Goal: Task Accomplishment & Management: Manage account settings

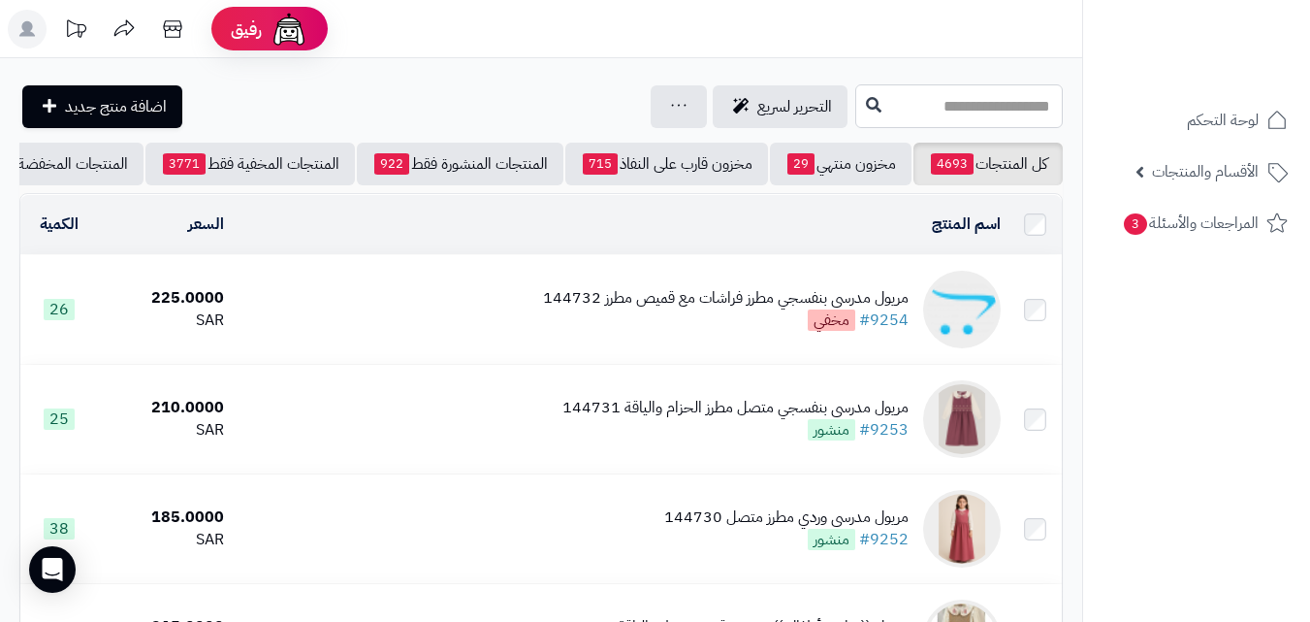
click at [857, 106] on input "text" at bounding box center [959, 106] width 208 height 44
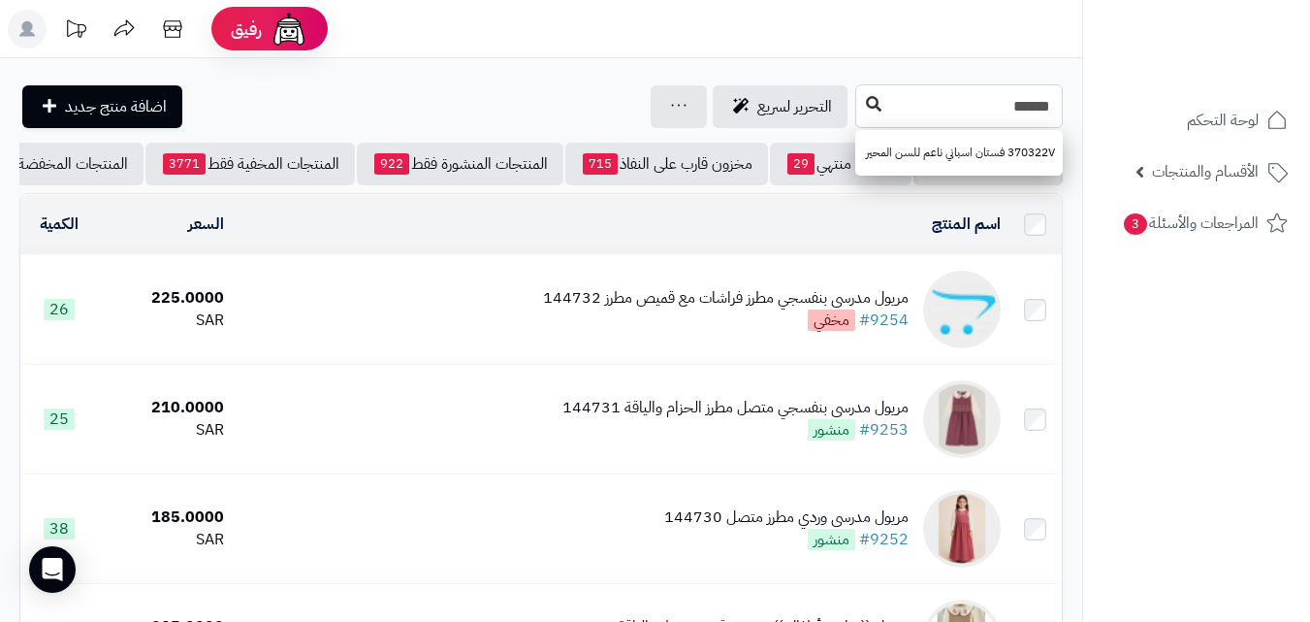
type input "******"
click at [859, 122] on button at bounding box center [873, 104] width 29 height 37
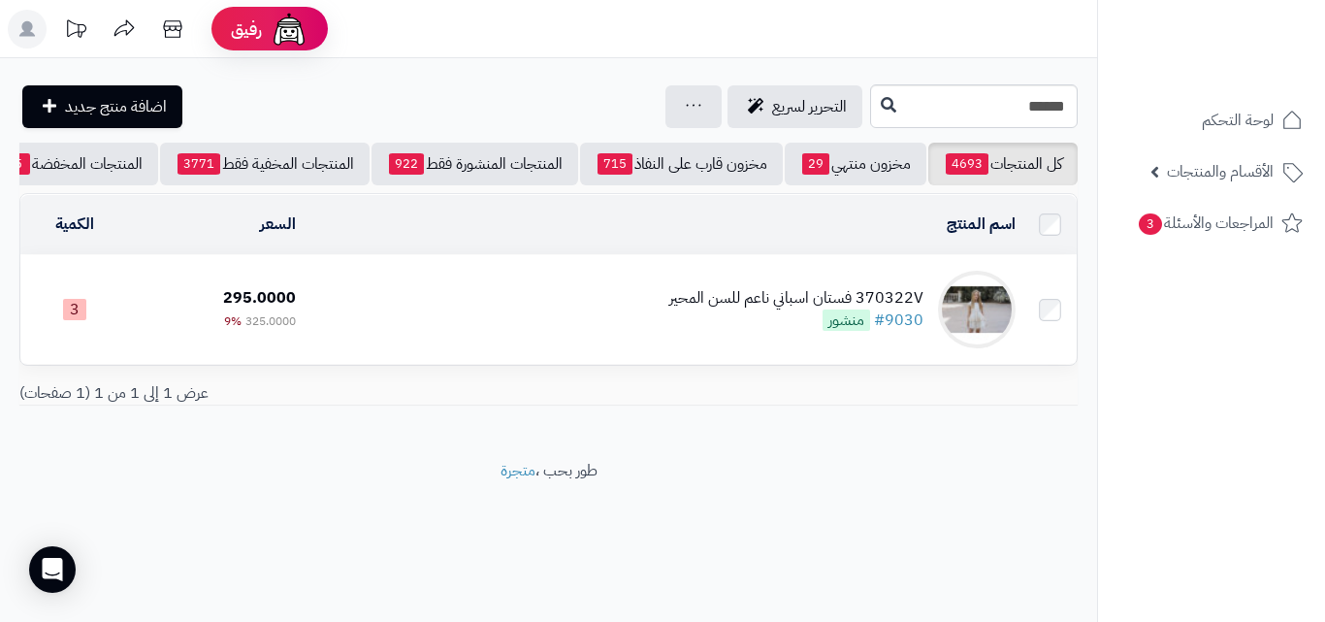
click at [574, 317] on td "370322V فستان اسباني ناعم للسن المحير #9030 منشور" at bounding box center [664, 309] width 720 height 109
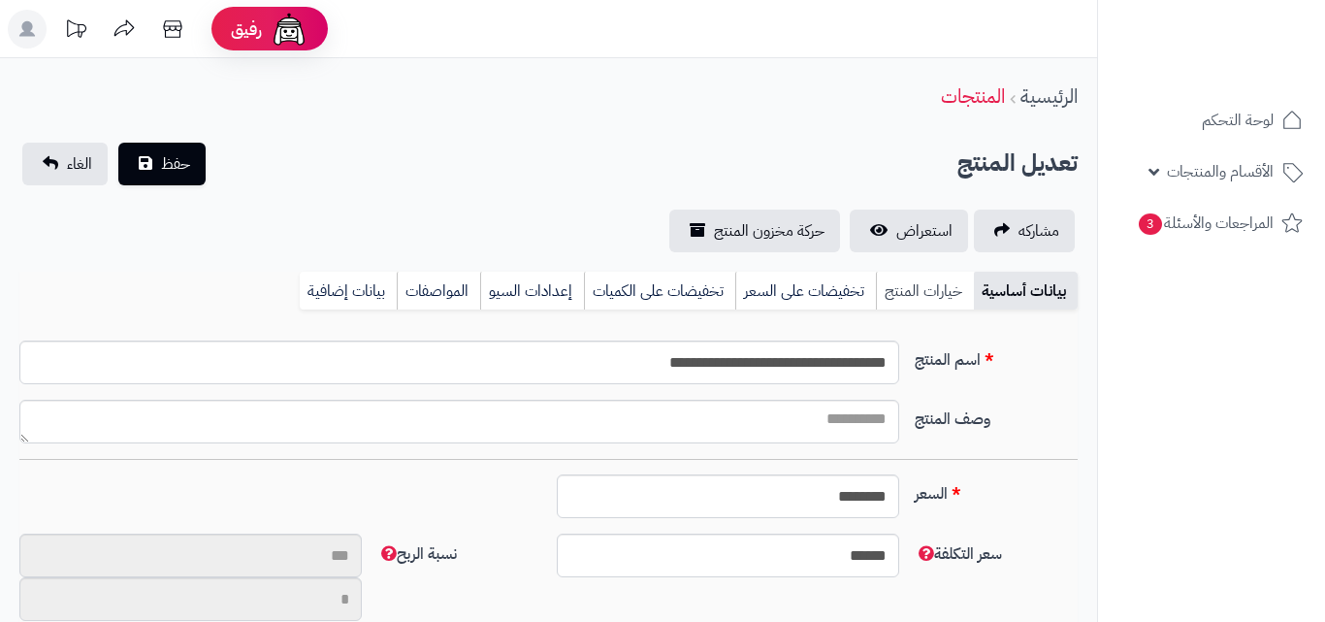
click at [903, 304] on link "خيارات المنتج" at bounding box center [925, 291] width 98 height 39
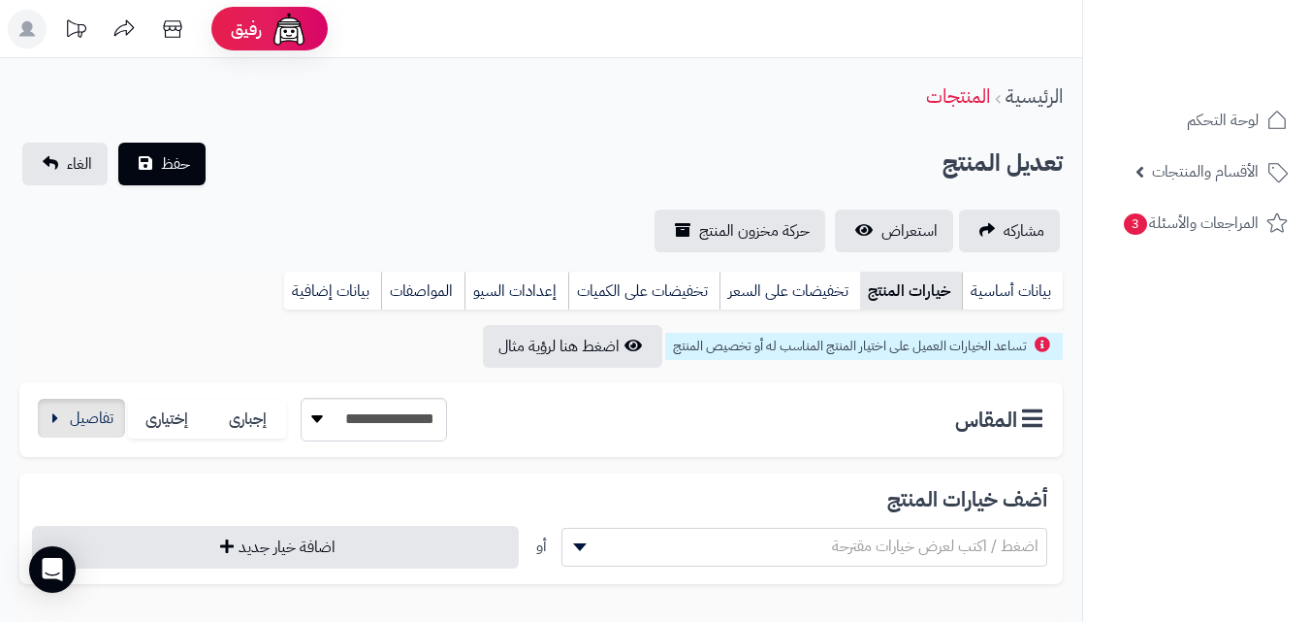
click at [94, 401] on button "button" at bounding box center [81, 418] width 87 height 39
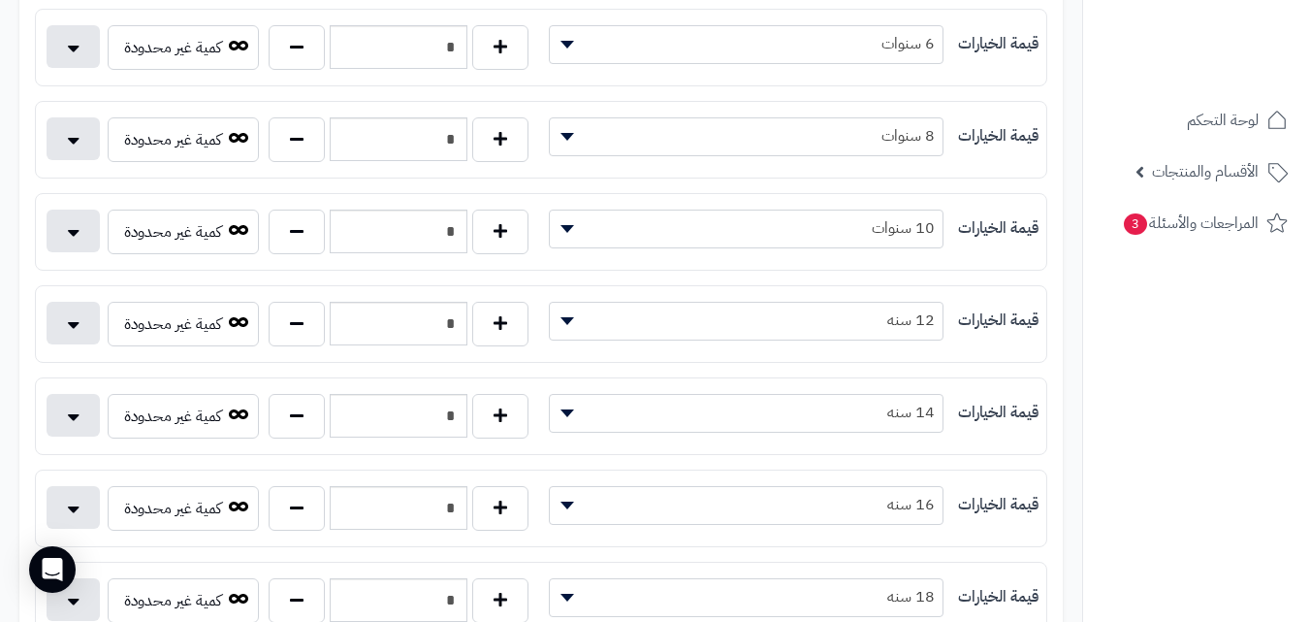
scroll to position [450, 0]
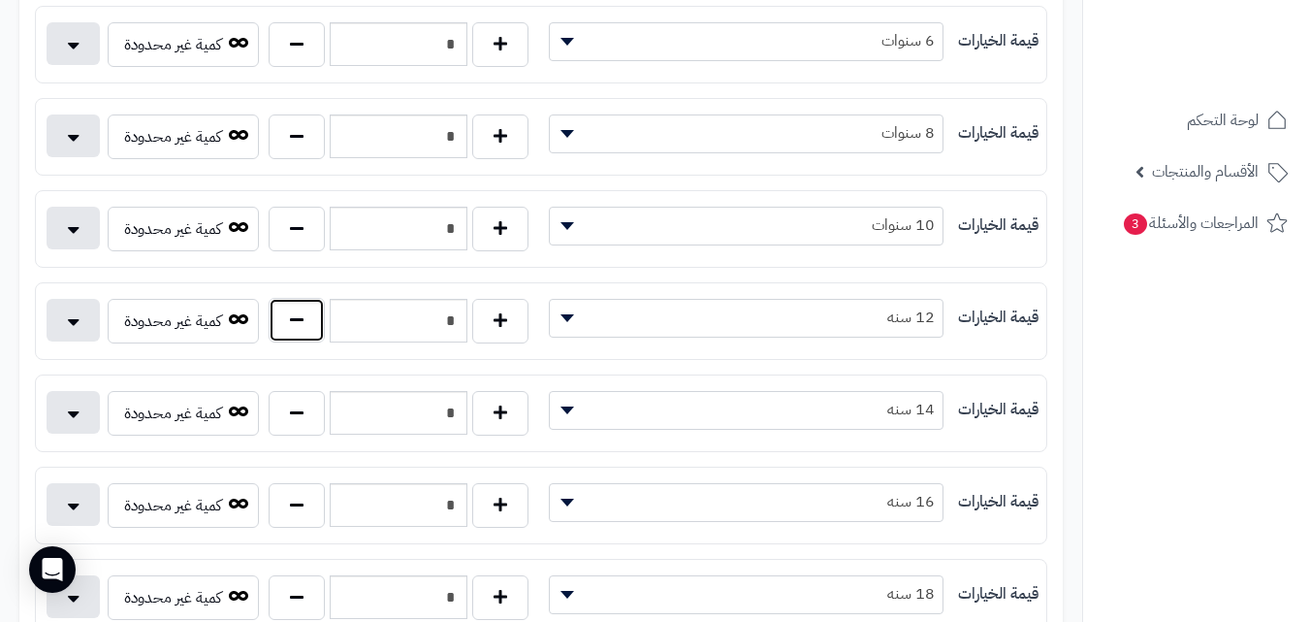
click at [301, 314] on button "button" at bounding box center [297, 320] width 56 height 45
type input "*"
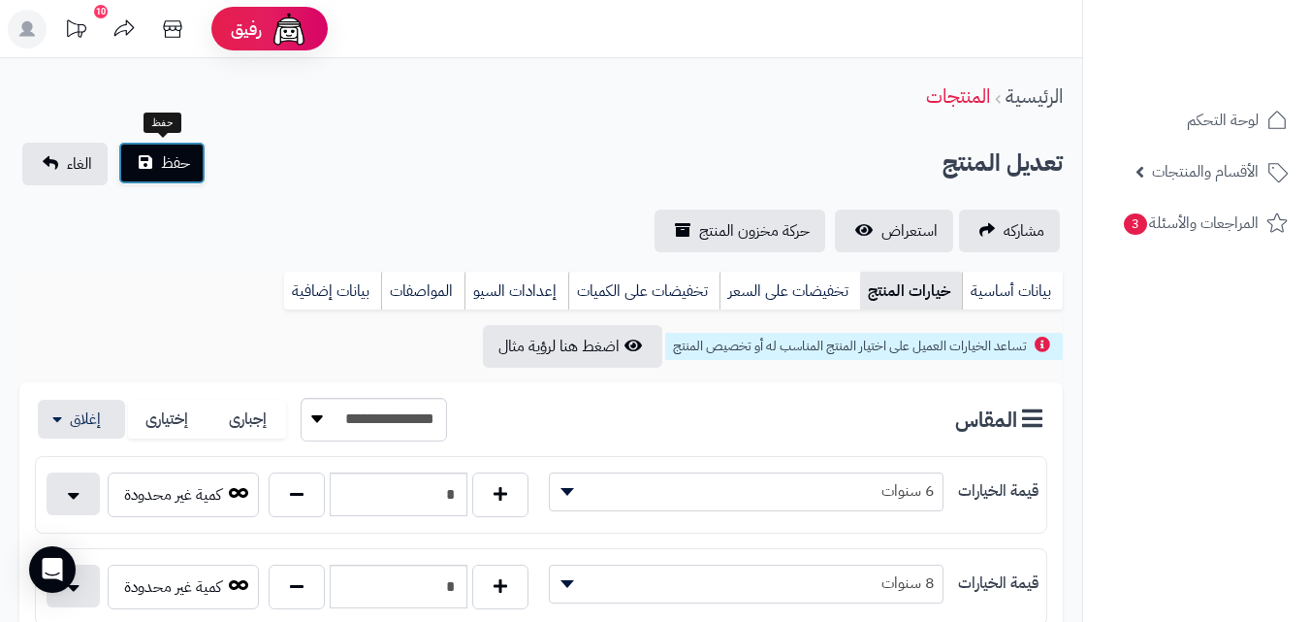
click at [144, 159] on button "حفظ" at bounding box center [161, 163] width 87 height 43
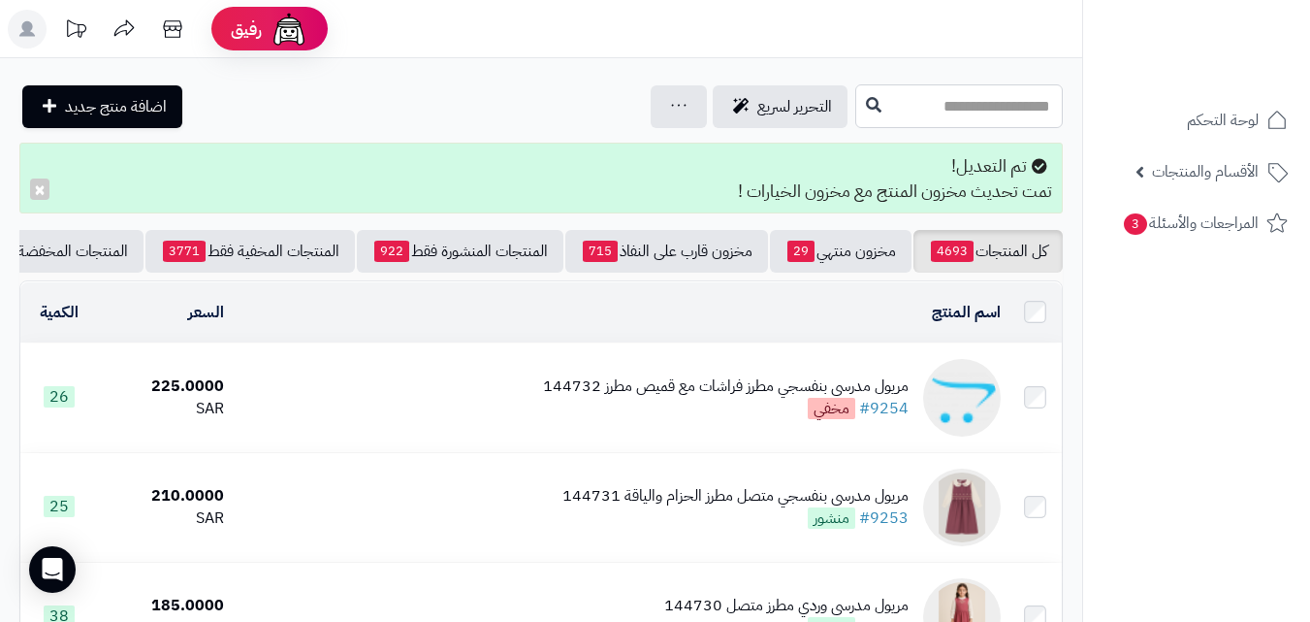
click at [924, 106] on input "text" at bounding box center [959, 106] width 208 height 44
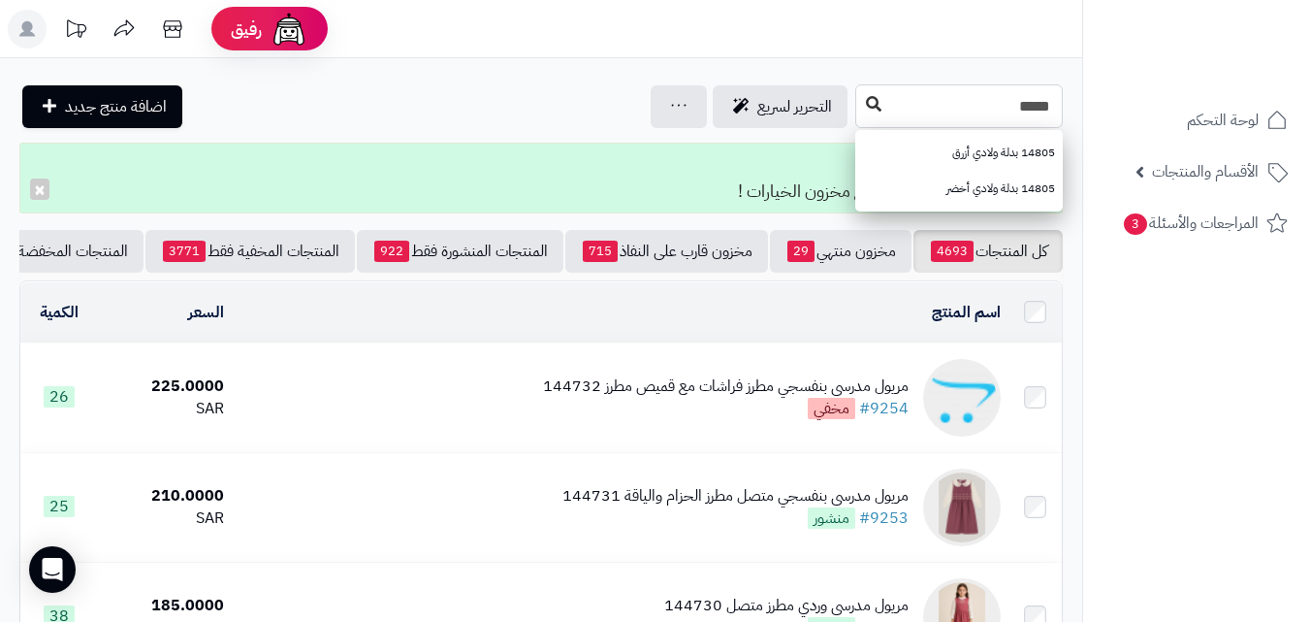
type input "*****"
click at [859, 87] on button at bounding box center [873, 104] width 29 height 37
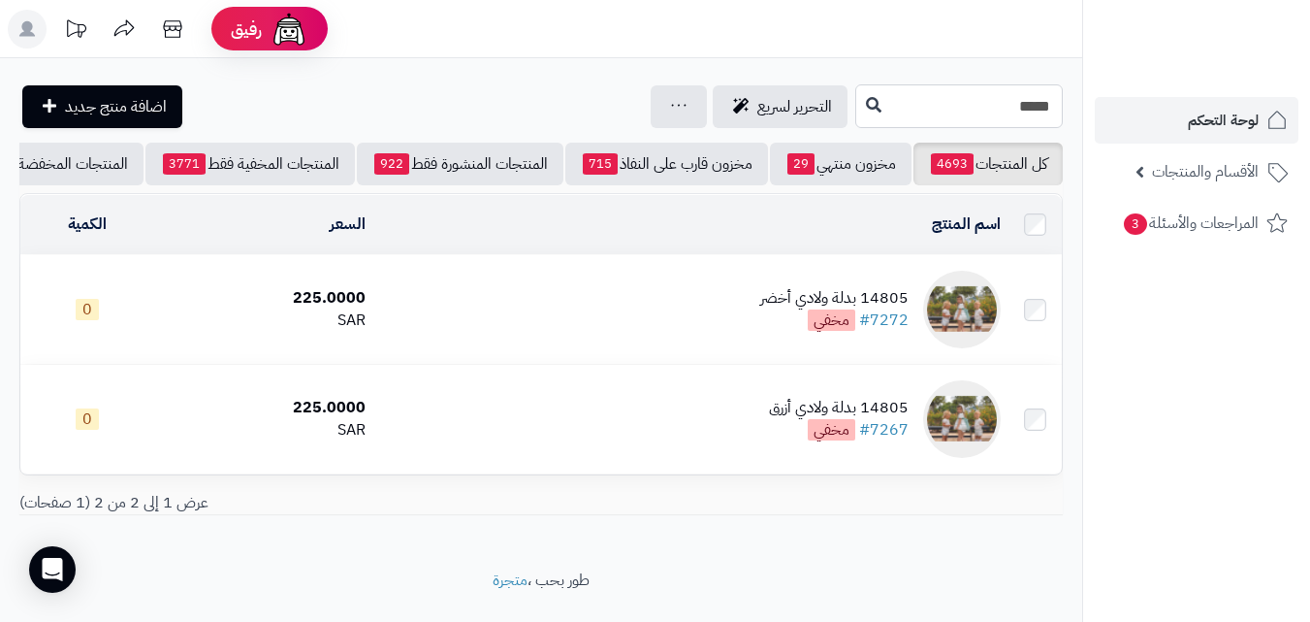
drag, startPoint x: 982, startPoint y: 119, endPoint x: 1158, endPoint y: 137, distance: 176.4
click at [1158, 137] on div "رفيق ! الطلبات معالجة مكتمل إرجاع المنتجات العملاء المتواجدون الان 20237 عملاء …" at bounding box center [655, 333] width 1310 height 666
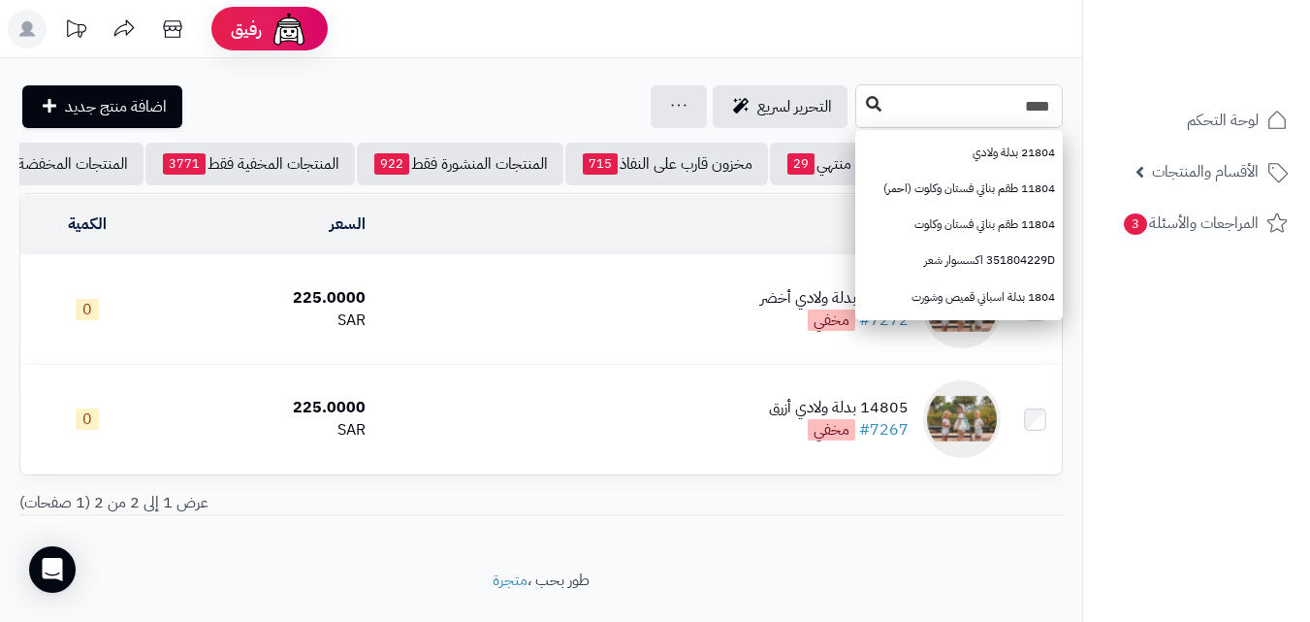
type input "****"
click at [859, 95] on button at bounding box center [873, 104] width 29 height 37
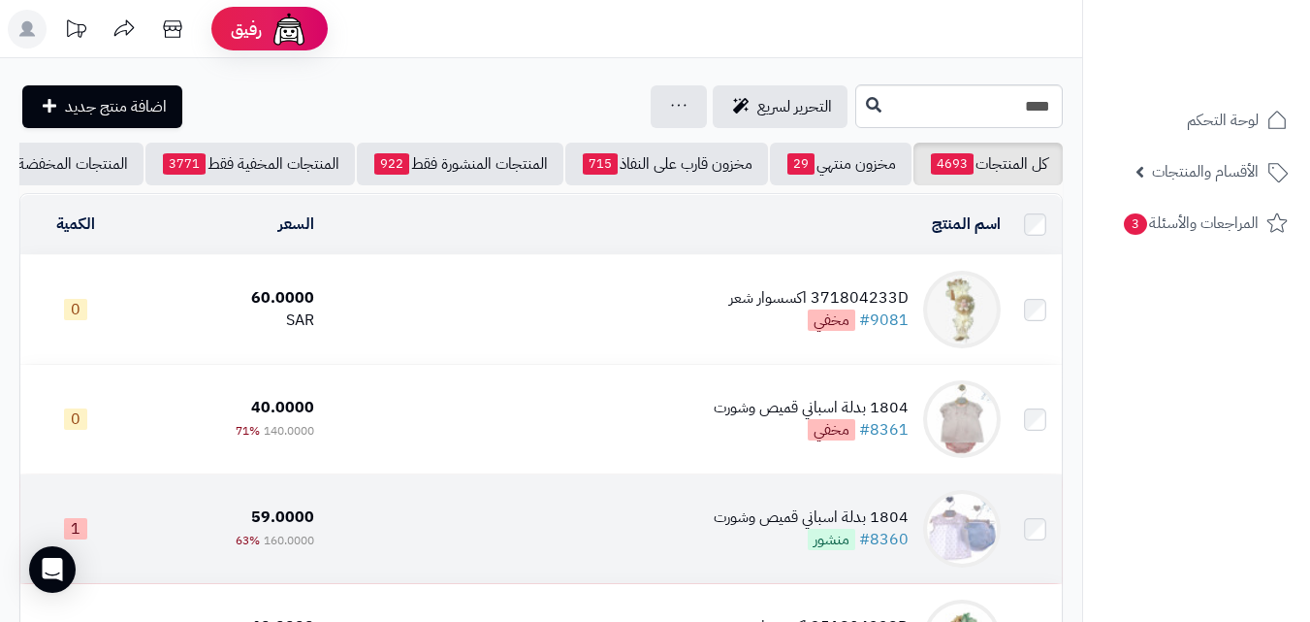
click at [687, 524] on td "1804 بدلة اسباني قميص وشورت #8360 منشور" at bounding box center [665, 528] width 687 height 109
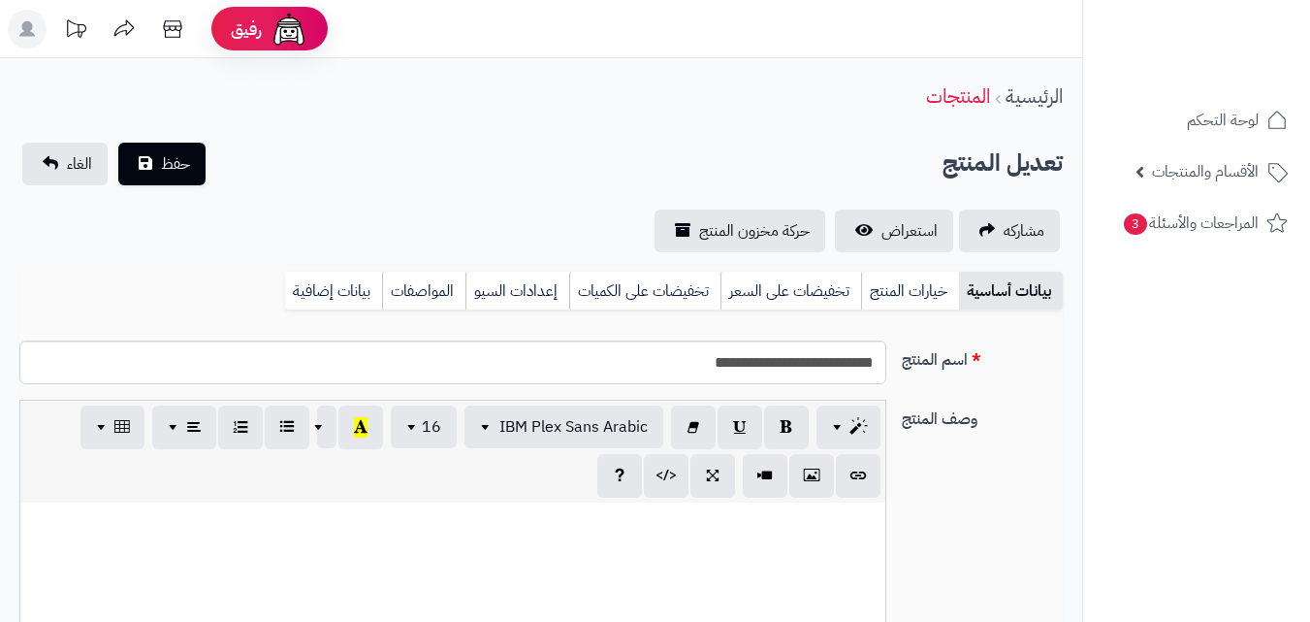
scroll to position [281, 0]
click at [931, 287] on link "خيارات المنتج" at bounding box center [910, 291] width 98 height 39
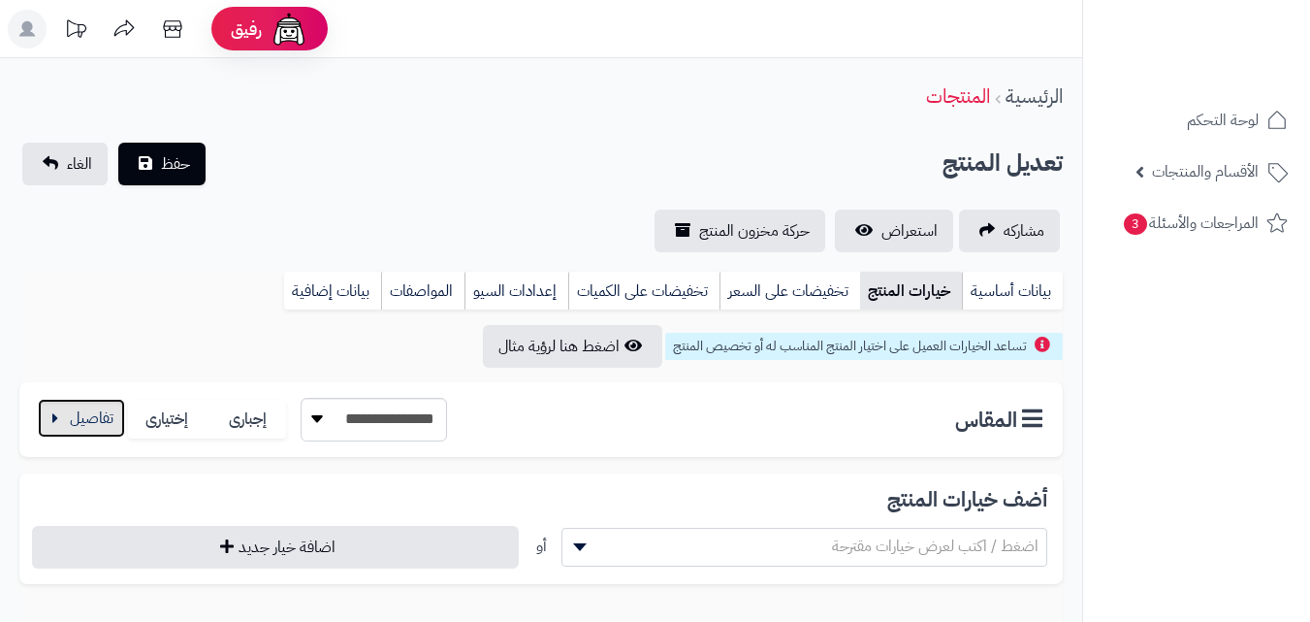
click at [120, 430] on button "button" at bounding box center [81, 418] width 87 height 39
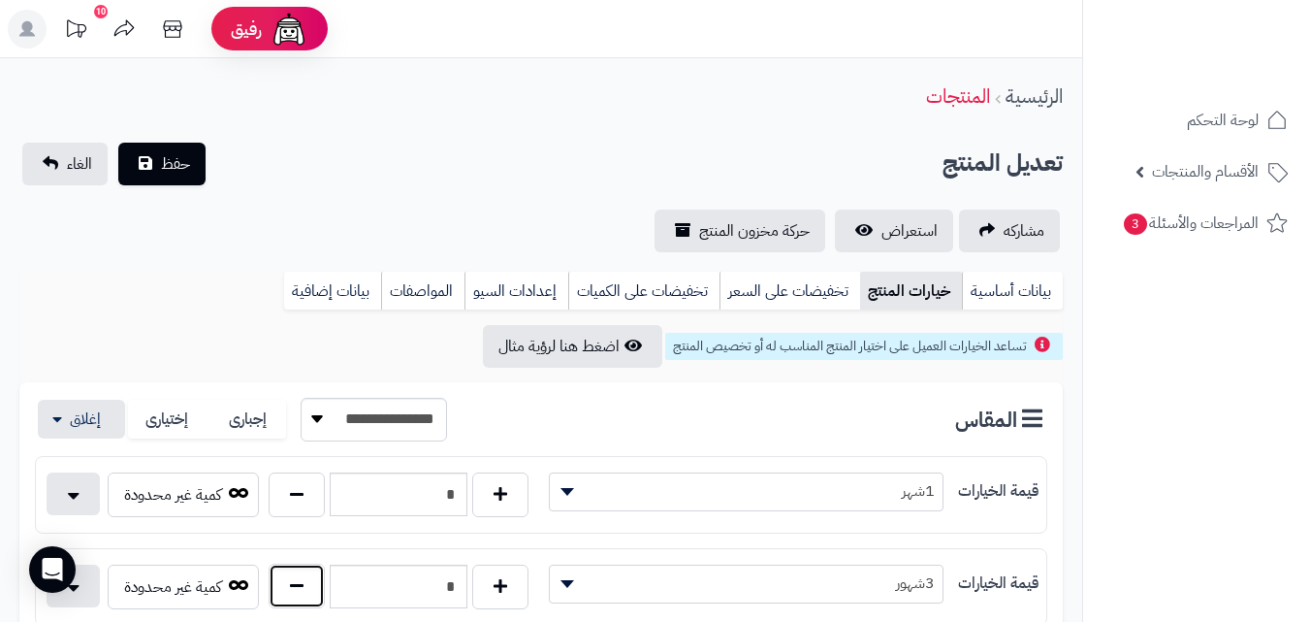
click at [306, 581] on button "button" at bounding box center [297, 585] width 56 height 45
type input "*"
click at [191, 170] on button "حفظ" at bounding box center [161, 163] width 87 height 43
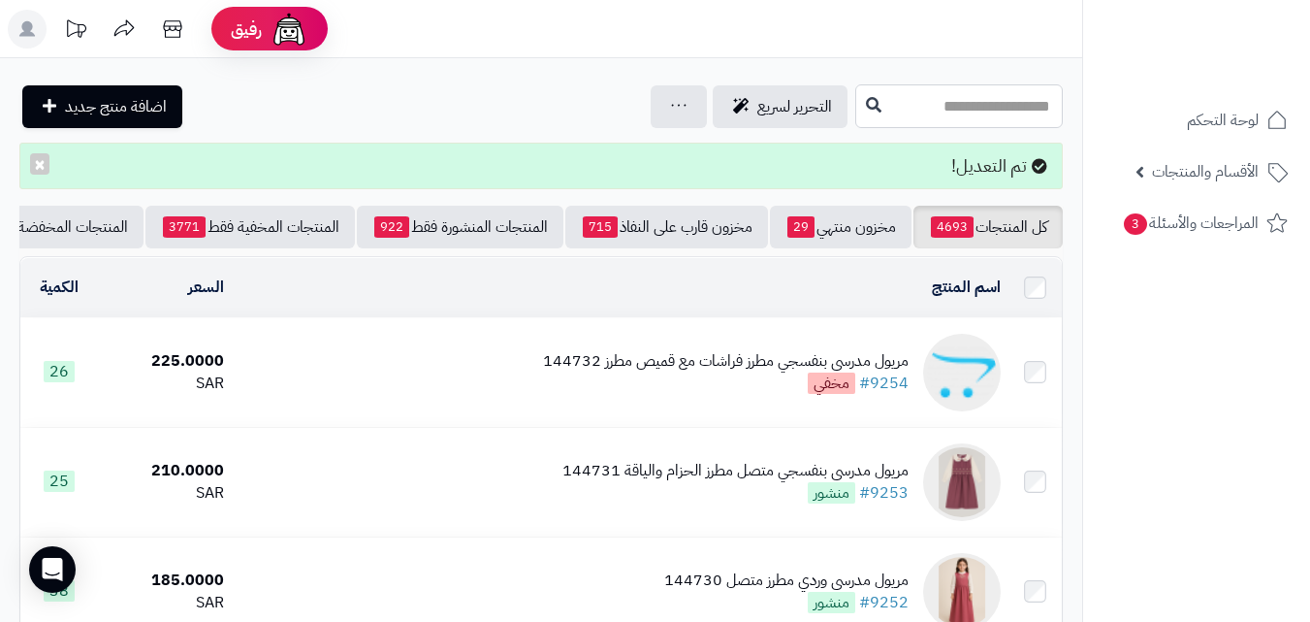
click at [855, 107] on input "text" at bounding box center [959, 106] width 208 height 44
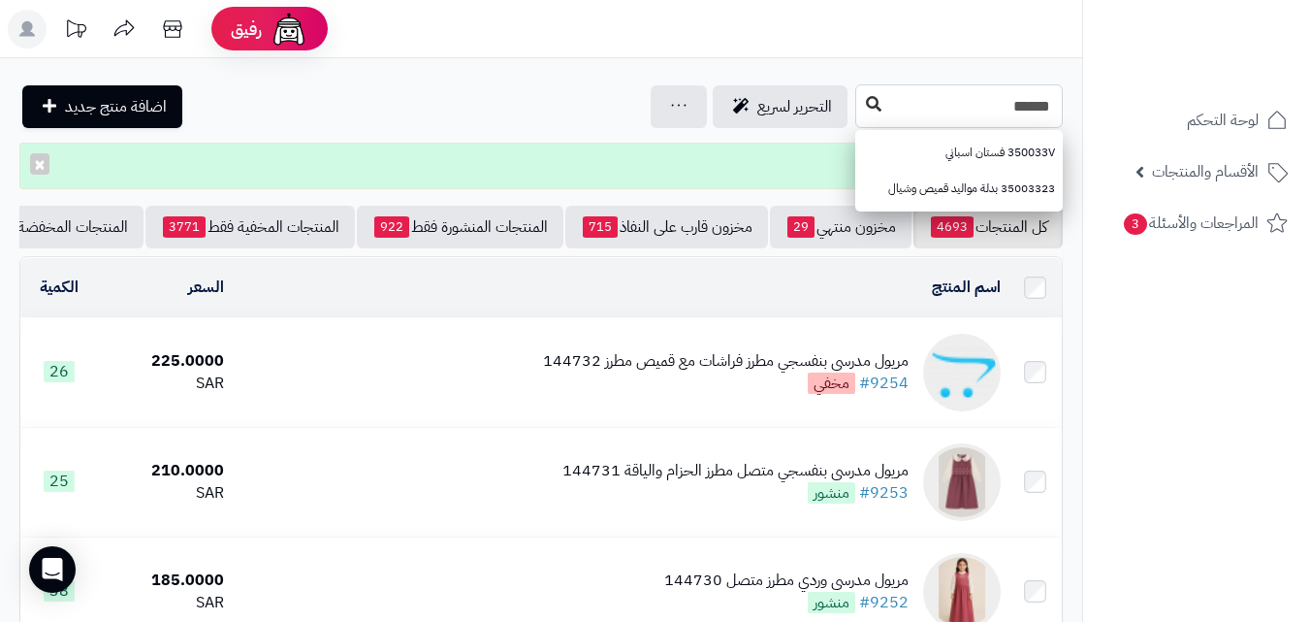
type input "******"
click at [859, 91] on button at bounding box center [873, 104] width 29 height 37
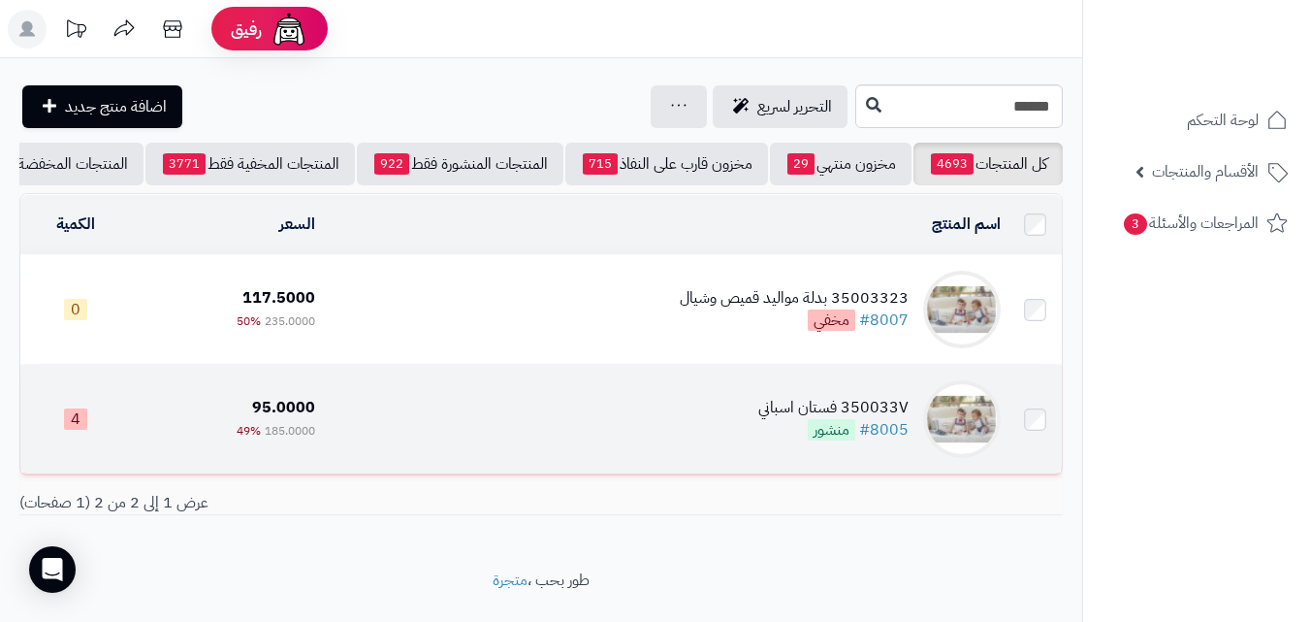
click at [614, 444] on td "350033V فستان اسباني #8005 منشور" at bounding box center [666, 419] width 686 height 109
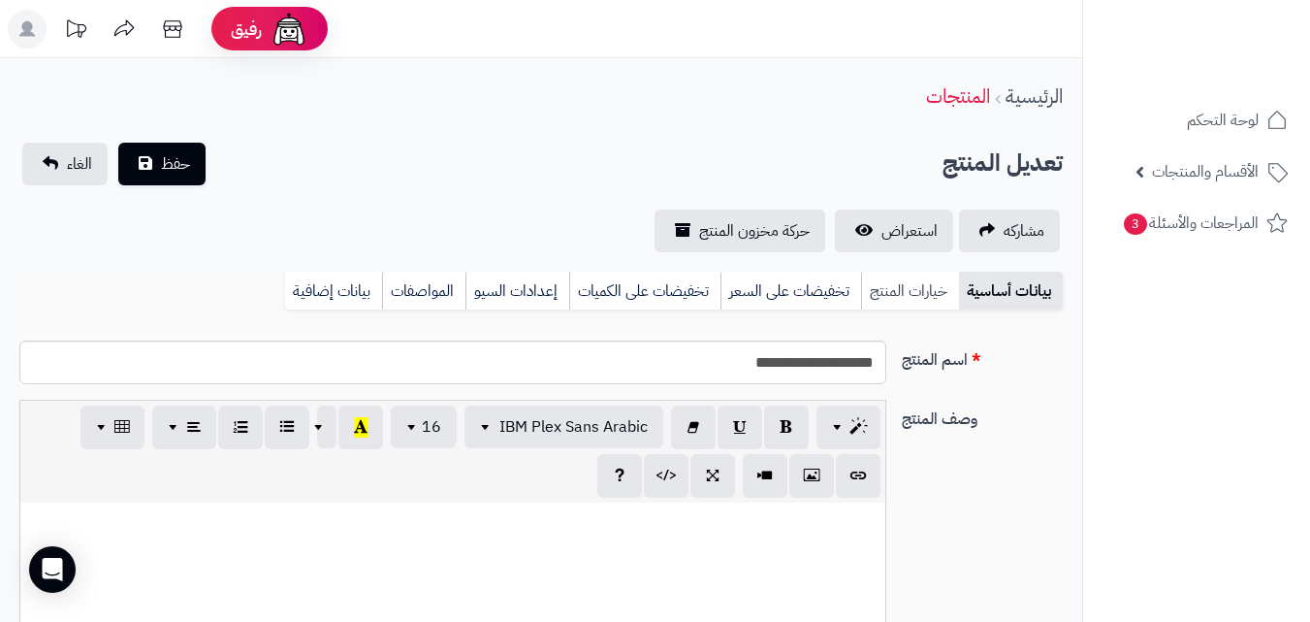
scroll to position [281, 0]
click at [891, 307] on link "خيارات المنتج" at bounding box center [910, 291] width 98 height 39
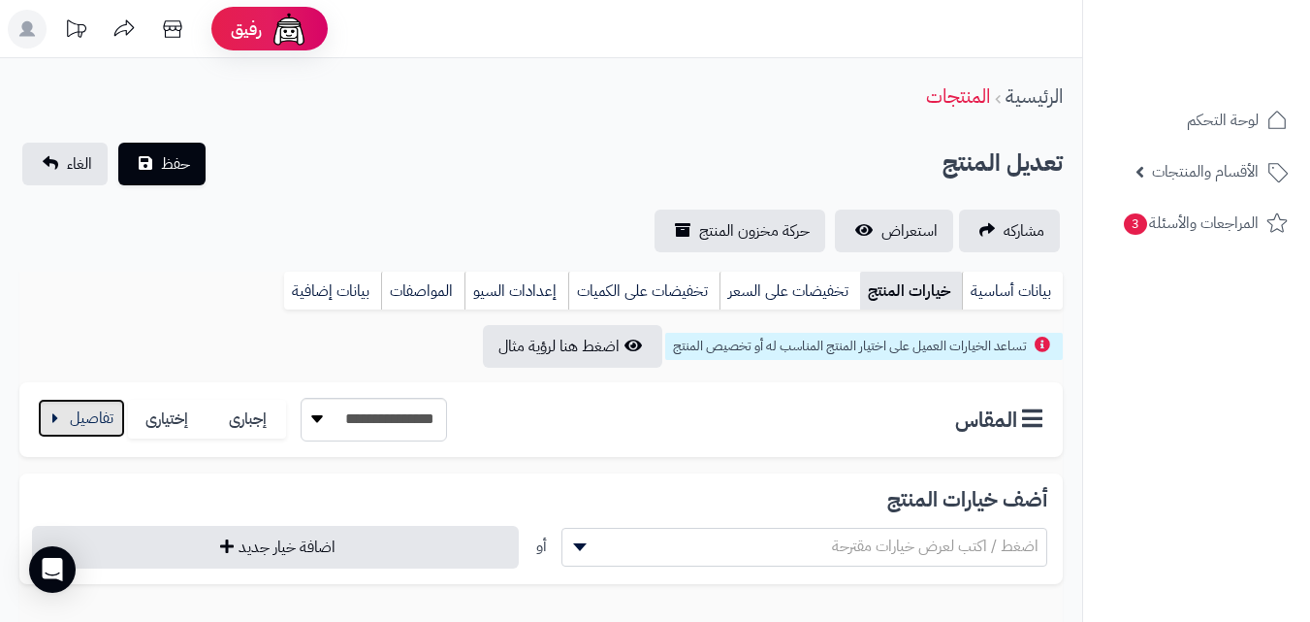
click at [67, 435] on button "button" at bounding box center [81, 418] width 87 height 39
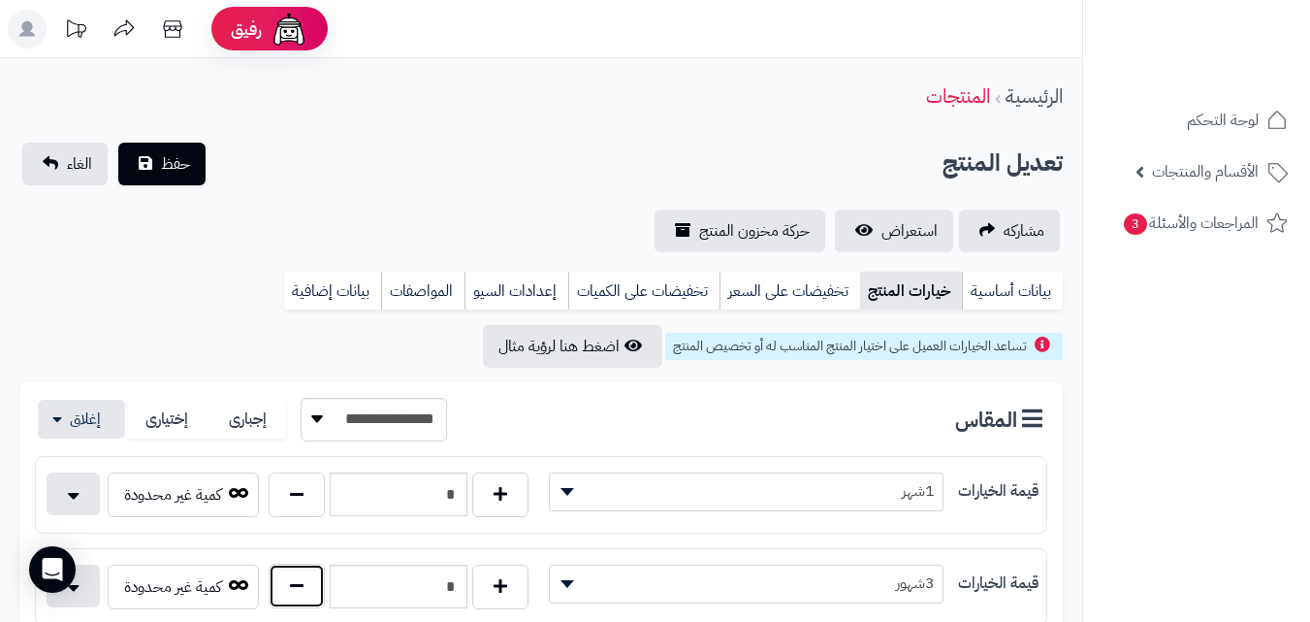
click at [321, 576] on button "button" at bounding box center [297, 585] width 56 height 45
type input "*"
click at [197, 166] on button "حفظ" at bounding box center [161, 163] width 87 height 43
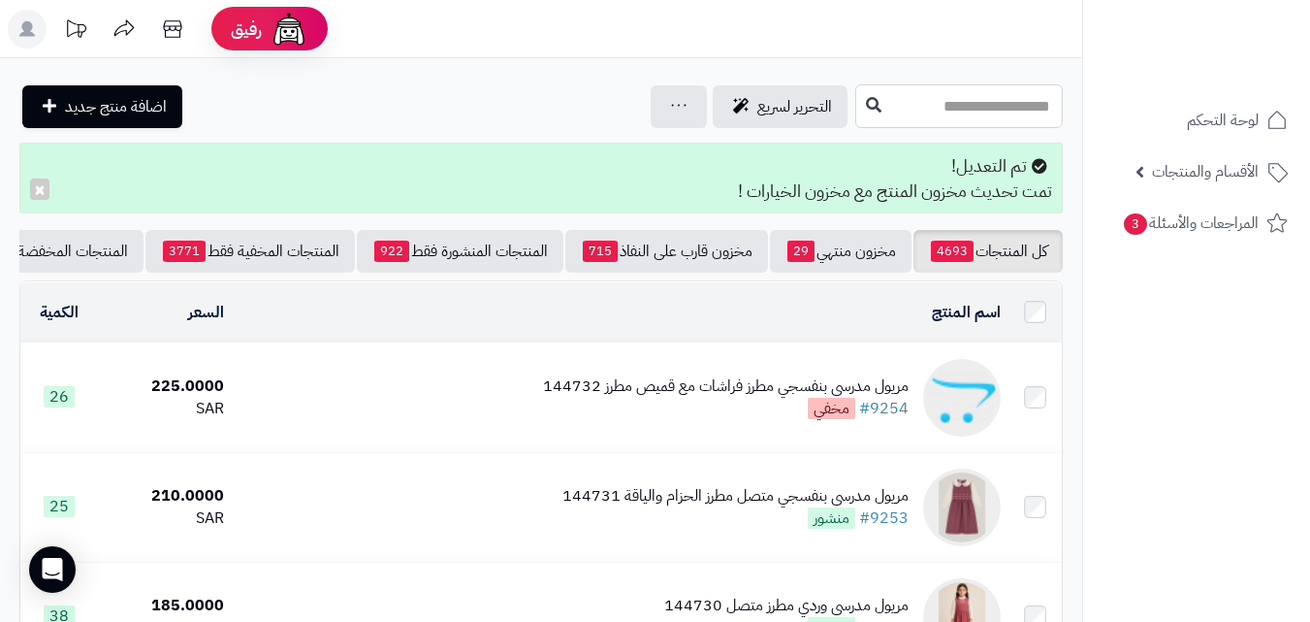
click at [952, 111] on input "text" at bounding box center [959, 106] width 208 height 44
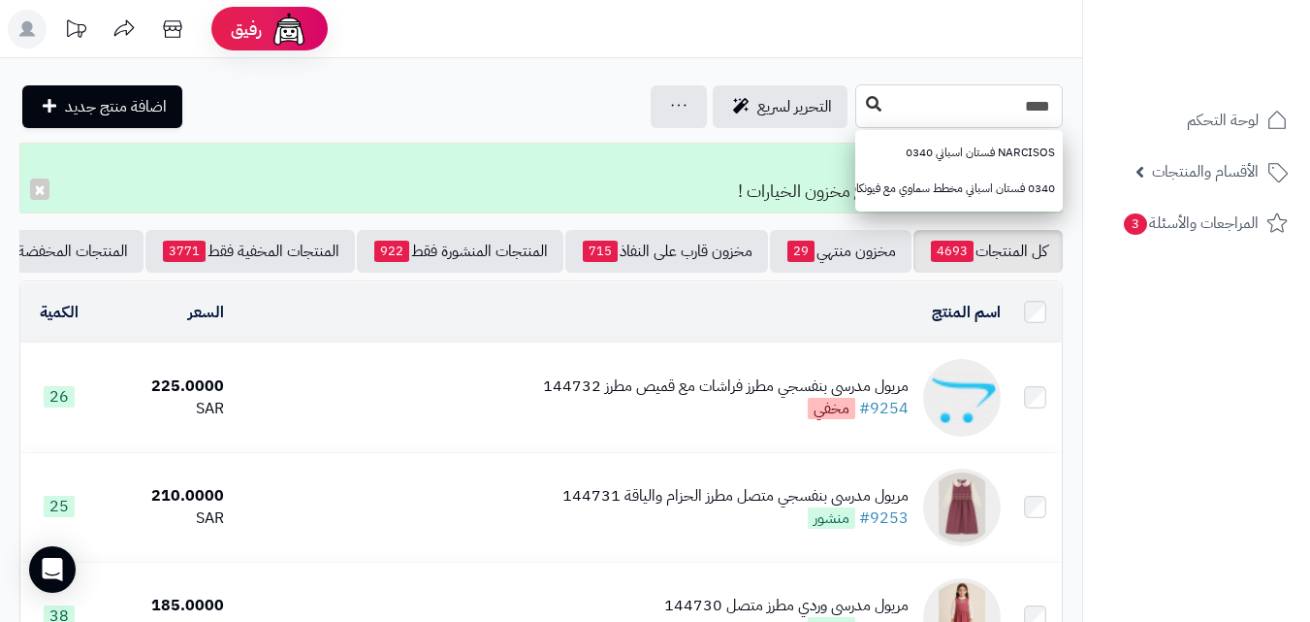
type input "****"
click at [866, 108] on icon at bounding box center [874, 104] width 16 height 16
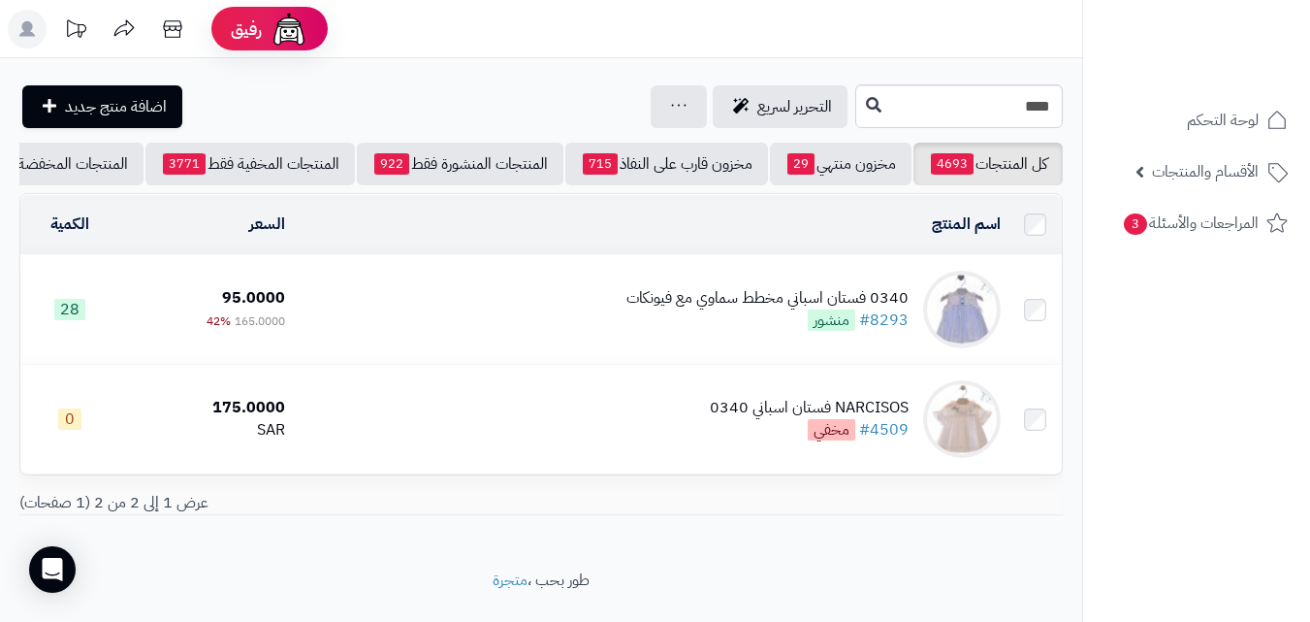
click at [658, 332] on div "0340 فستان اسباني مخطط سماوي مع فيونكات #8293 منشور" at bounding box center [767, 309] width 282 height 45
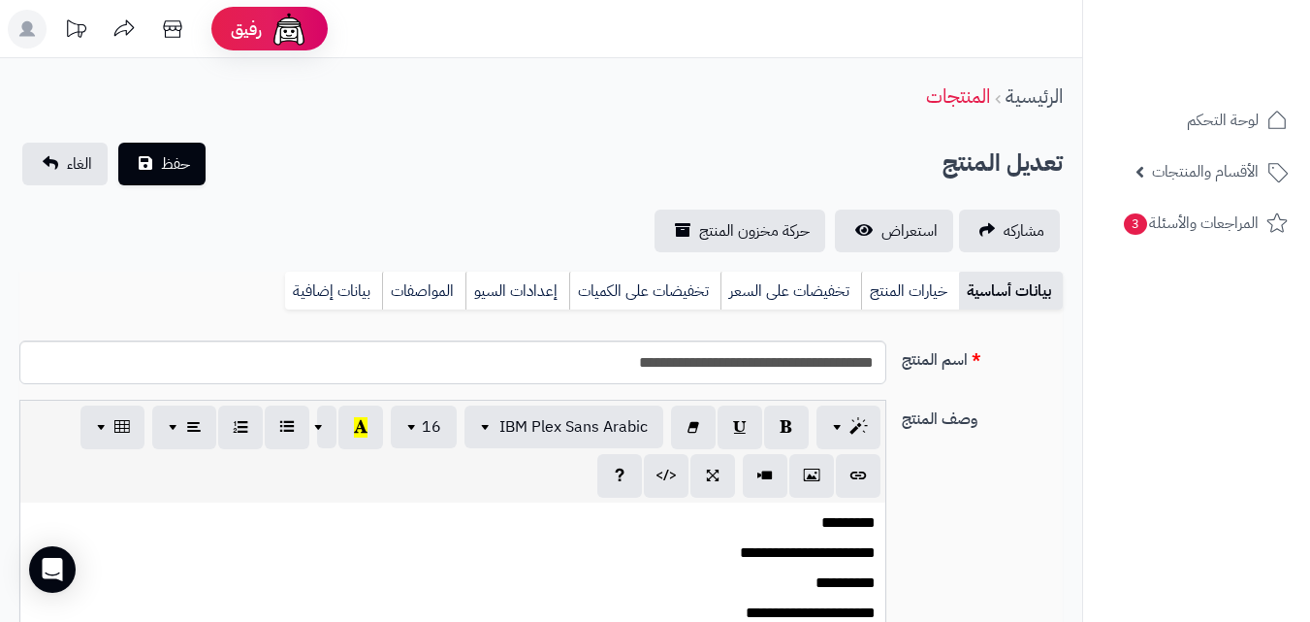
scroll to position [281, 0]
click at [921, 295] on link "خيارات المنتج" at bounding box center [910, 291] width 98 height 39
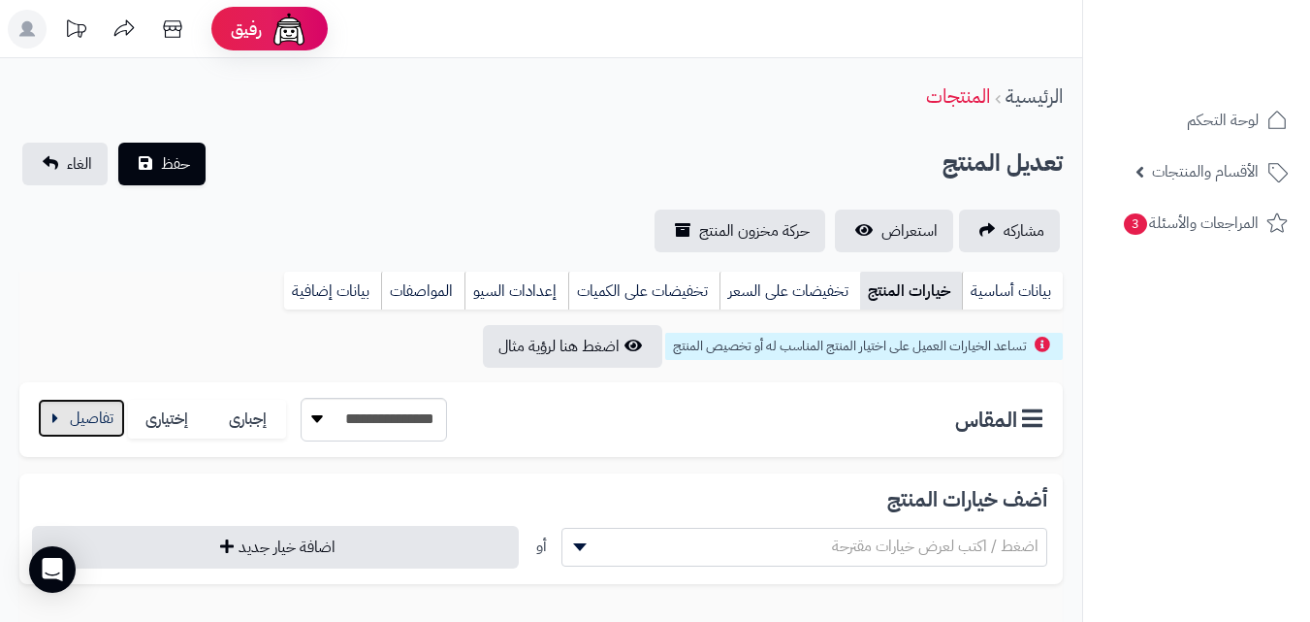
click at [85, 415] on button "button" at bounding box center [81, 418] width 87 height 39
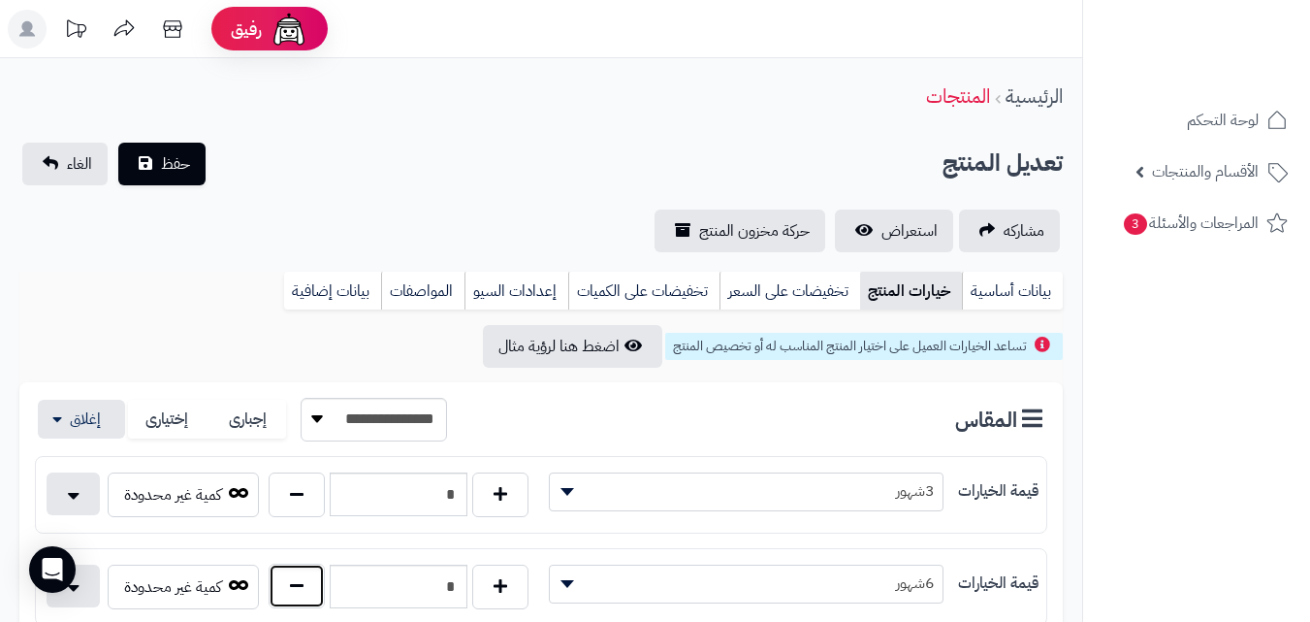
click at [286, 574] on button "button" at bounding box center [297, 585] width 56 height 45
type input "*"
click at [176, 164] on span "حفظ" at bounding box center [175, 162] width 29 height 23
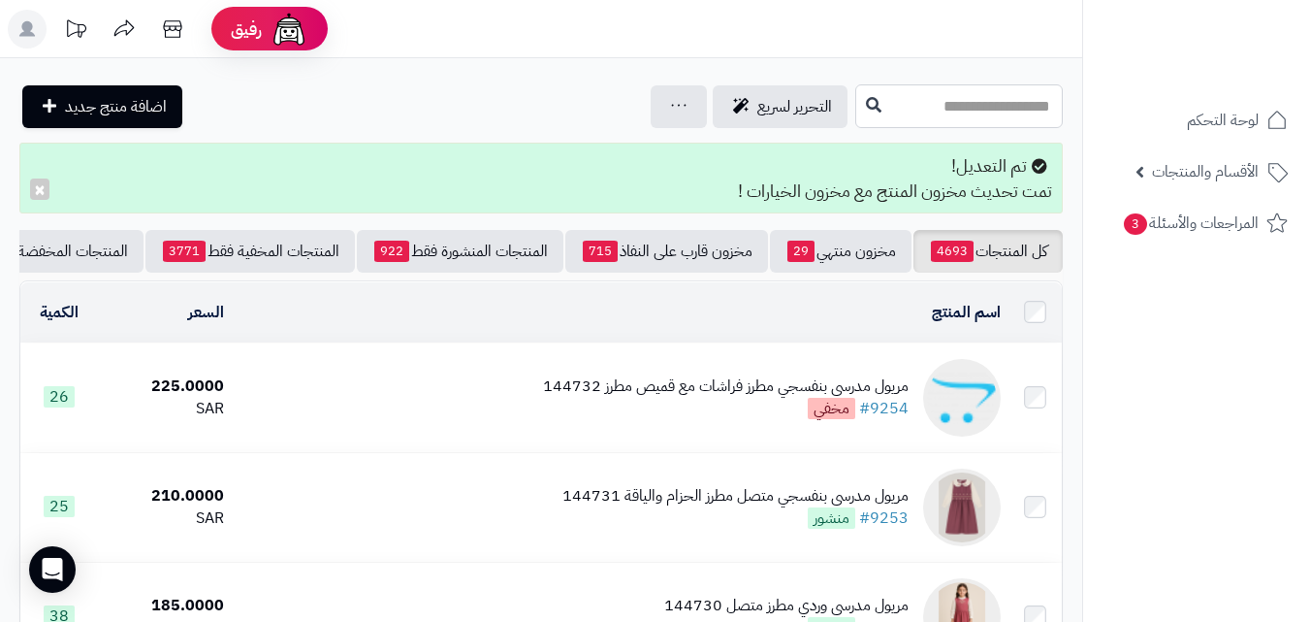
click at [871, 96] on input "text" at bounding box center [959, 106] width 208 height 44
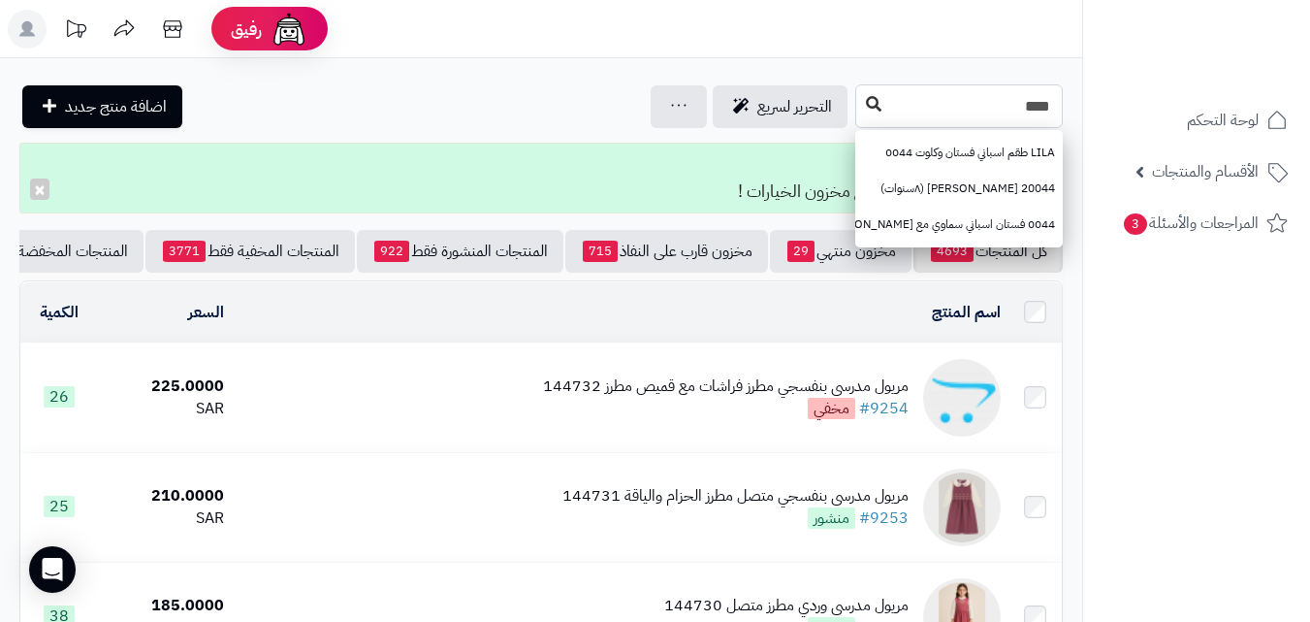
type input "****"
click at [866, 103] on icon at bounding box center [874, 104] width 16 height 16
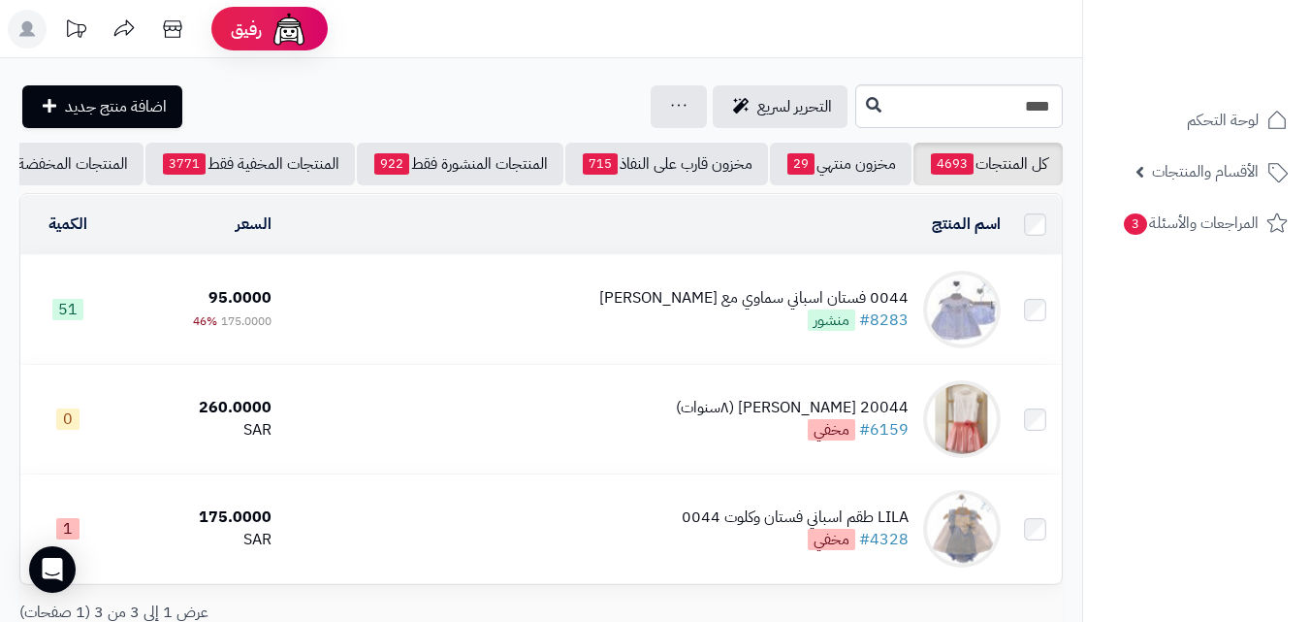
click at [673, 306] on td "0044 فستان اسباني سماوي مع كلوت #8283 منشور" at bounding box center [643, 309] width 729 height 109
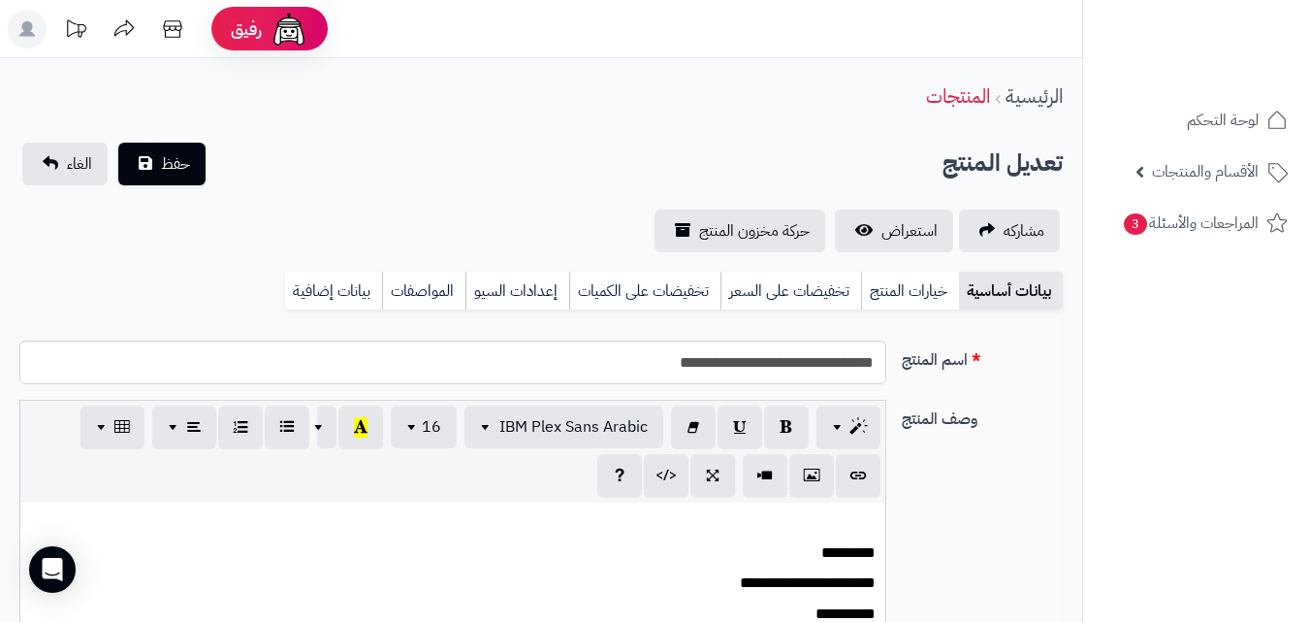
scroll to position [257, 0]
click at [917, 283] on link "خيارات المنتج" at bounding box center [910, 291] width 98 height 39
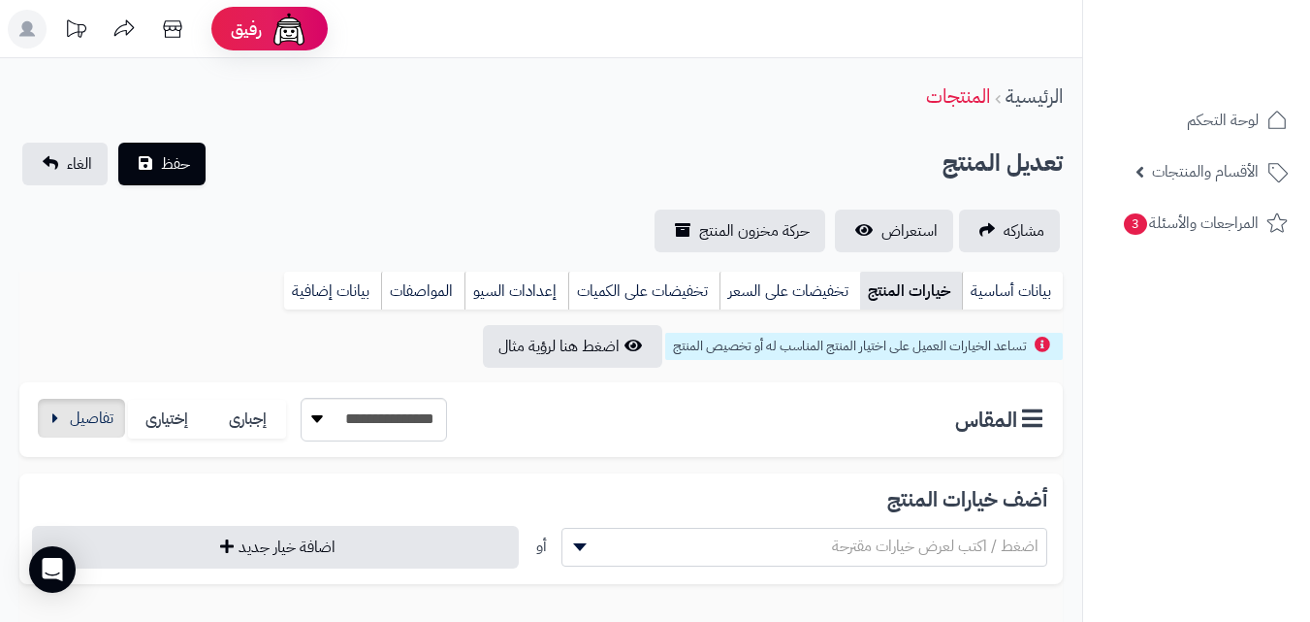
drag, startPoint x: 67, startPoint y: 452, endPoint x: 109, endPoint y: 410, distance: 59.0
click at [76, 445] on div "**********" at bounding box center [540, 419] width 1043 height 75
click at [109, 410] on button "button" at bounding box center [81, 418] width 87 height 39
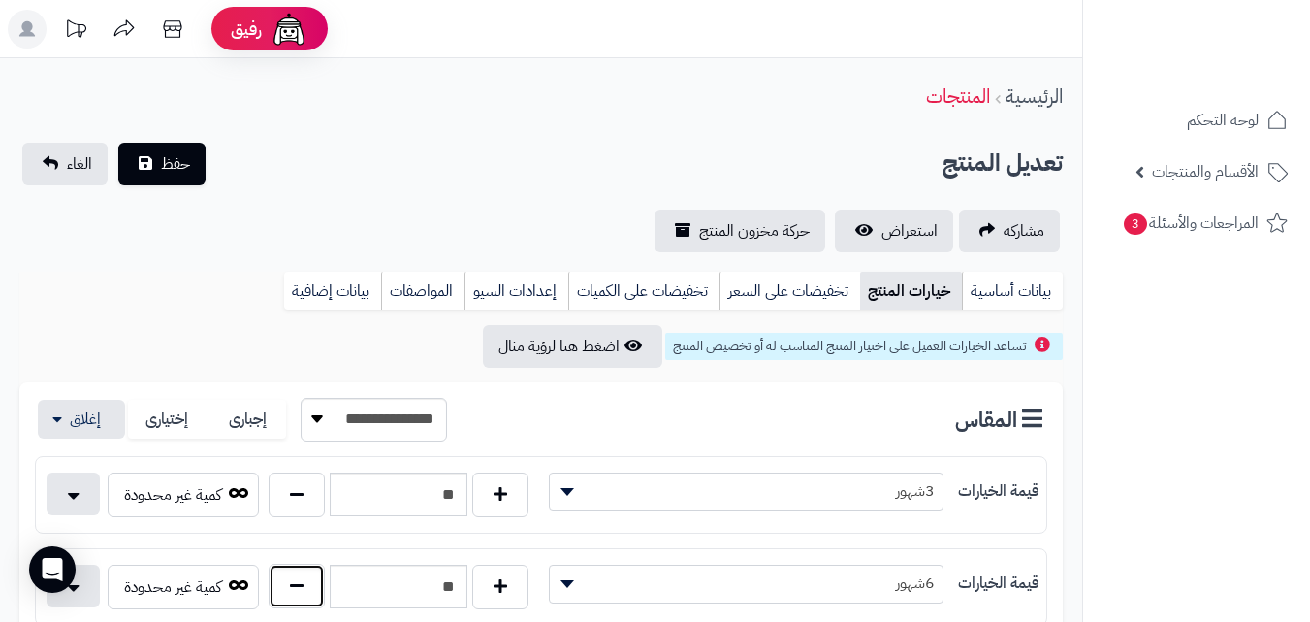
click at [304, 580] on button "button" at bounding box center [297, 585] width 56 height 45
type input "**"
click at [185, 172] on span "حفظ" at bounding box center [175, 162] width 29 height 23
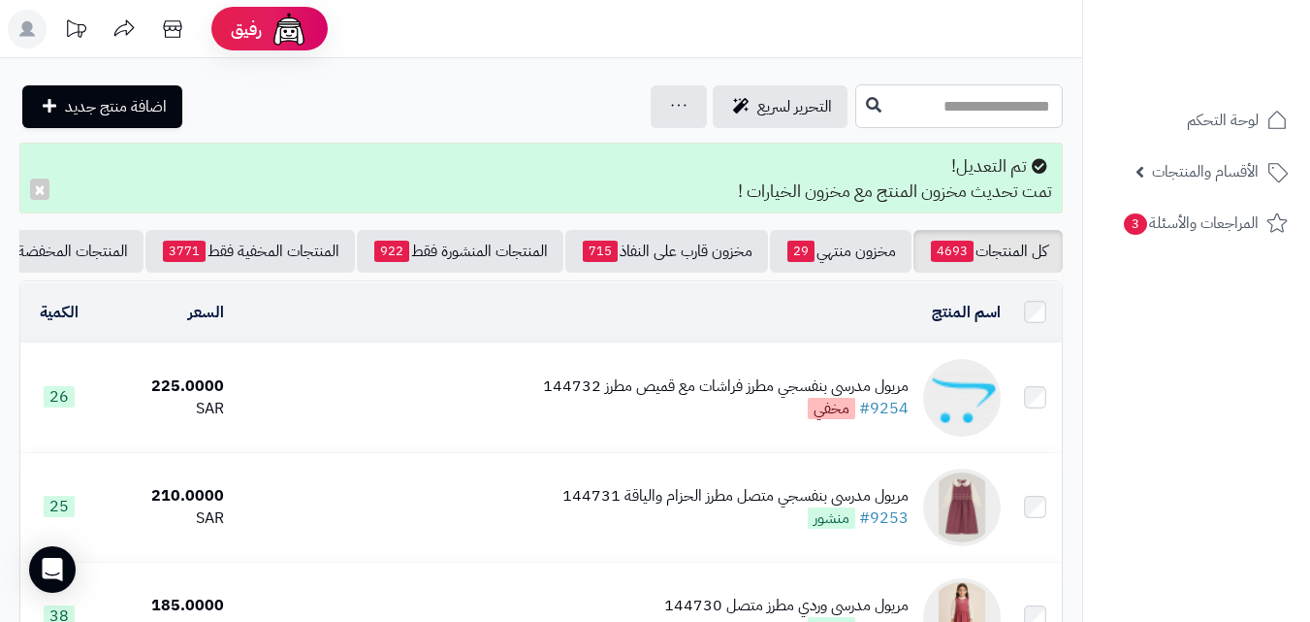
click at [865, 109] on input "text" at bounding box center [959, 106] width 208 height 44
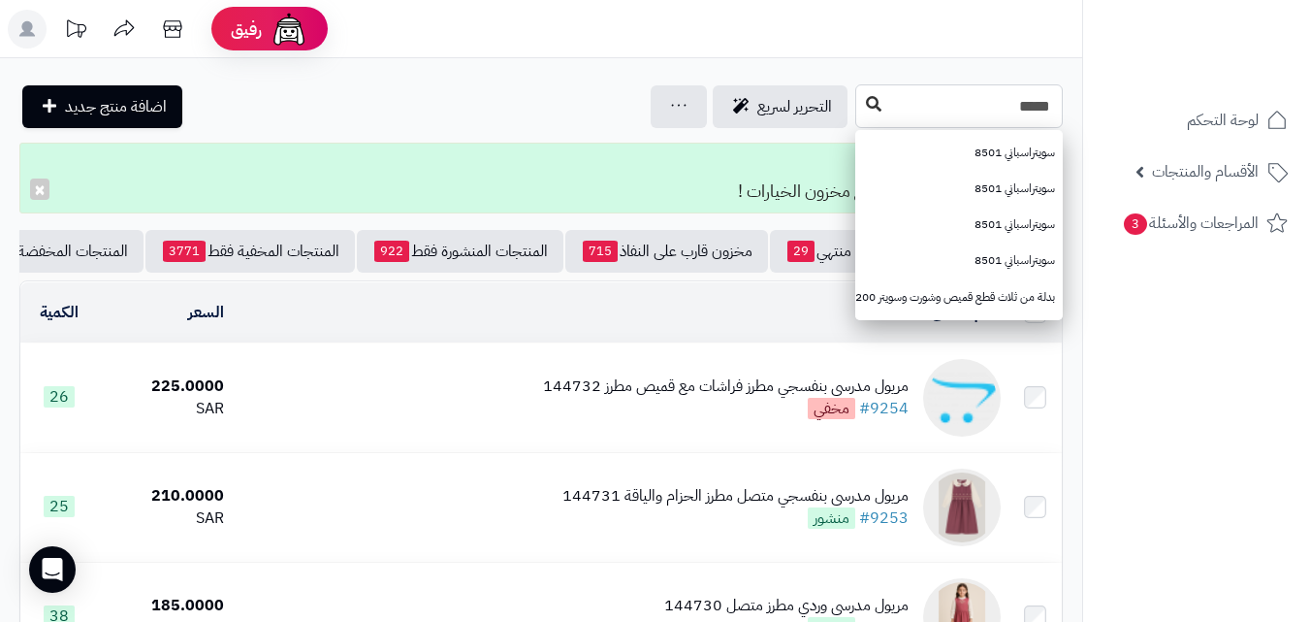
type input "*****"
click at [866, 107] on icon at bounding box center [874, 104] width 16 height 16
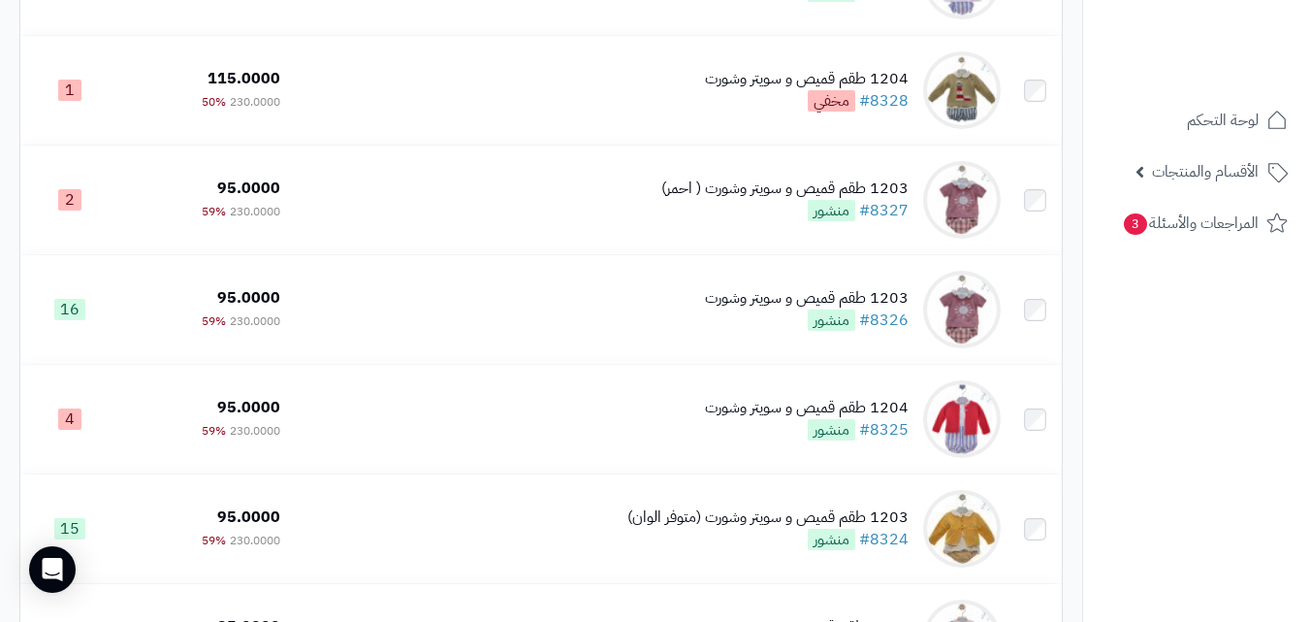
scroll to position [1266, 0]
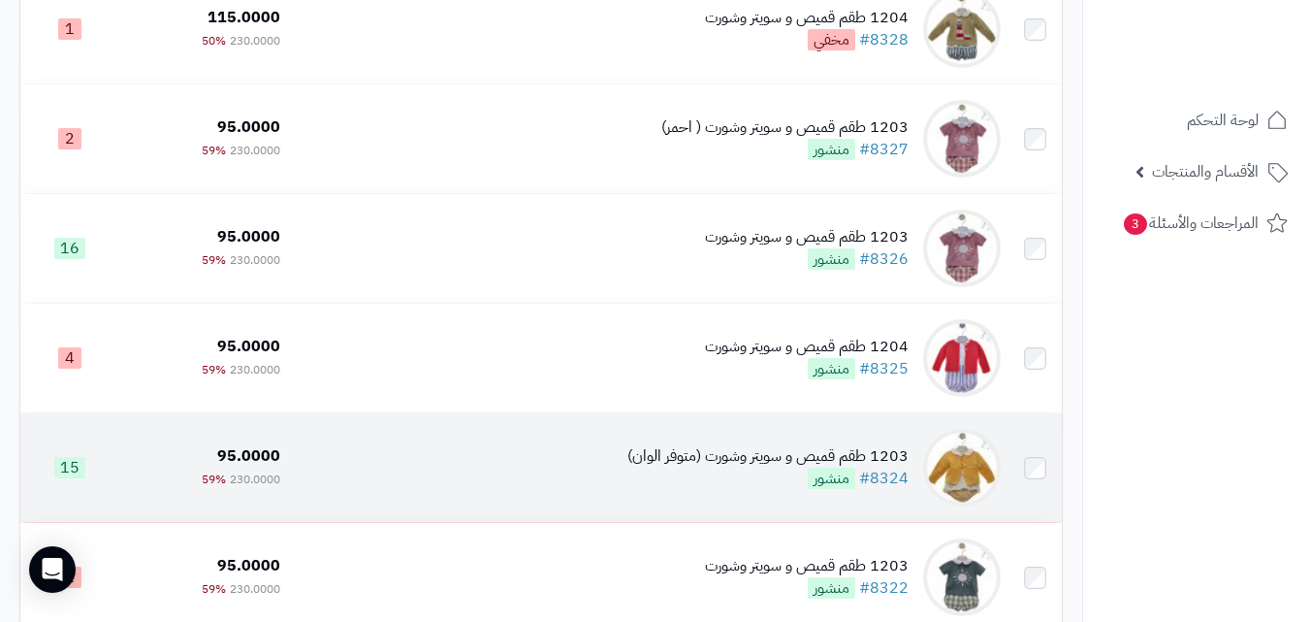
click at [755, 459] on div "1203 طقم قميص و سويتر وشورت (متوفر الوان)" at bounding box center [767, 456] width 281 height 22
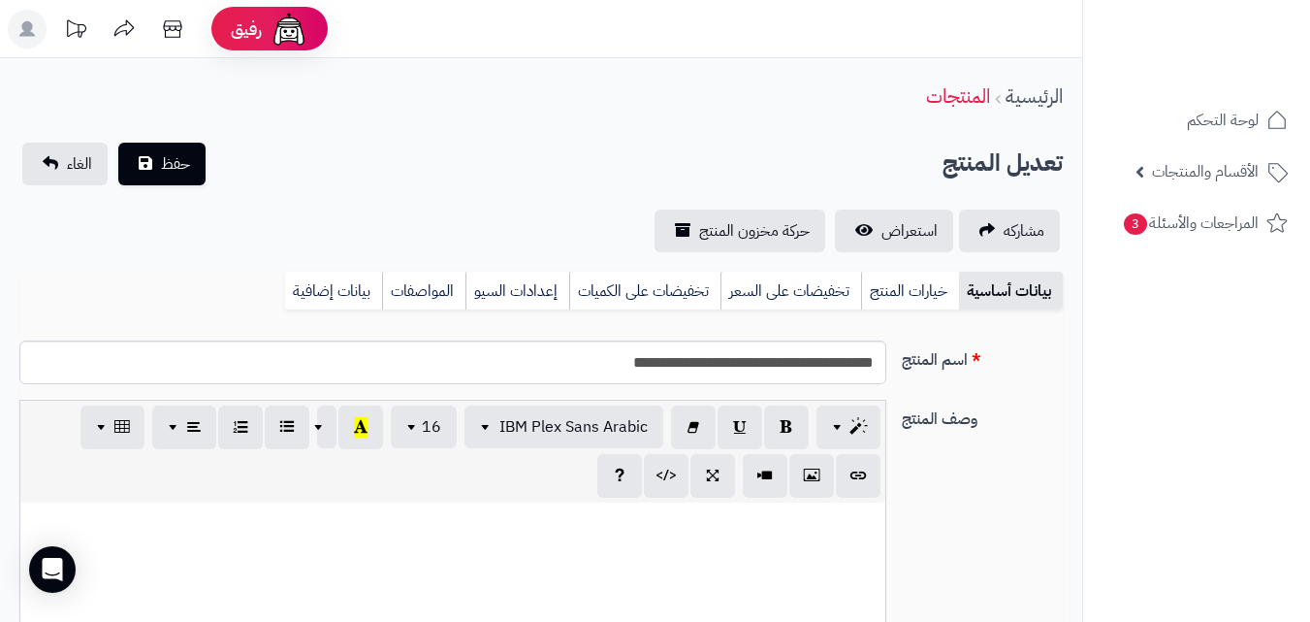
click at [940, 293] on link "خيارات المنتج" at bounding box center [910, 291] width 98 height 39
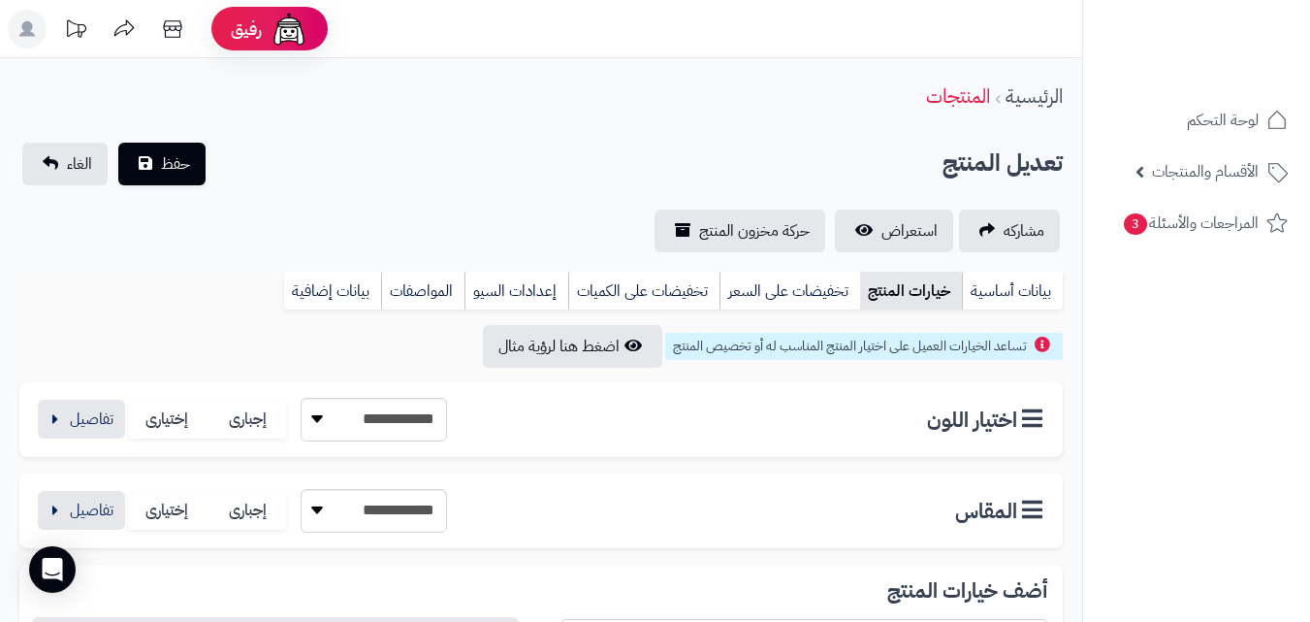
click at [127, 421] on div "**********" at bounding box center [241, 420] width 412 height 44
click at [122, 421] on button "button" at bounding box center [81, 418] width 87 height 39
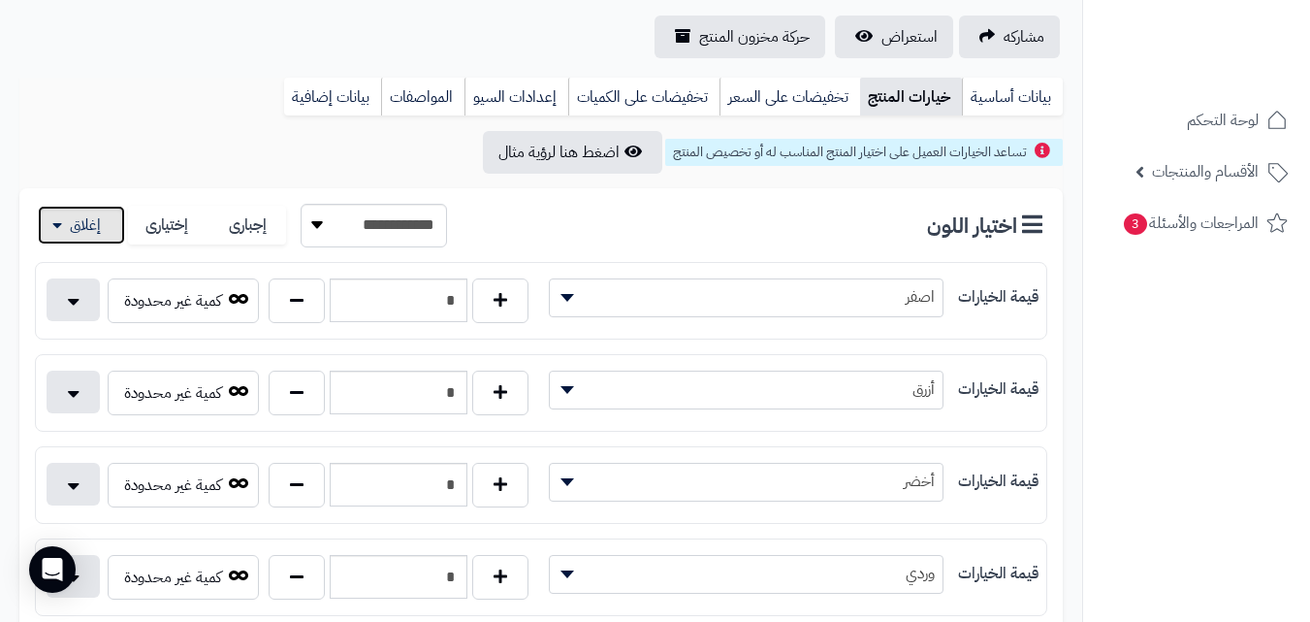
scroll to position [191, 0]
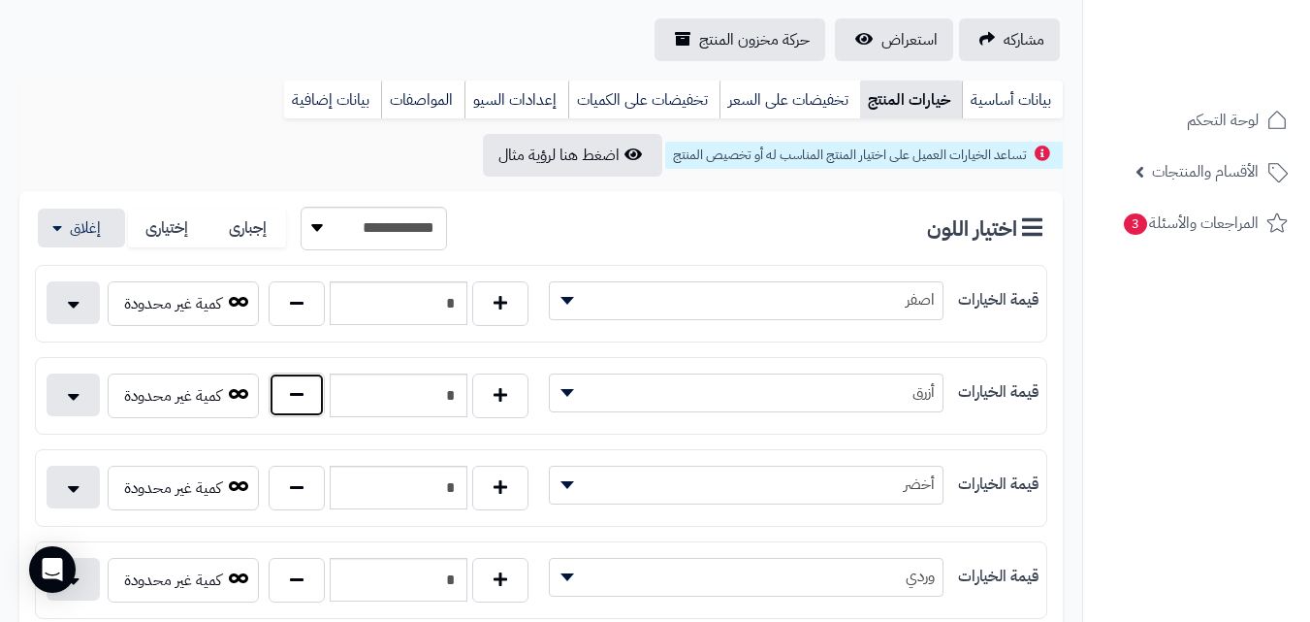
click at [285, 397] on button "button" at bounding box center [297, 394] width 56 height 45
type input "*"
click at [294, 582] on button "button" at bounding box center [297, 579] width 56 height 45
type input "*"
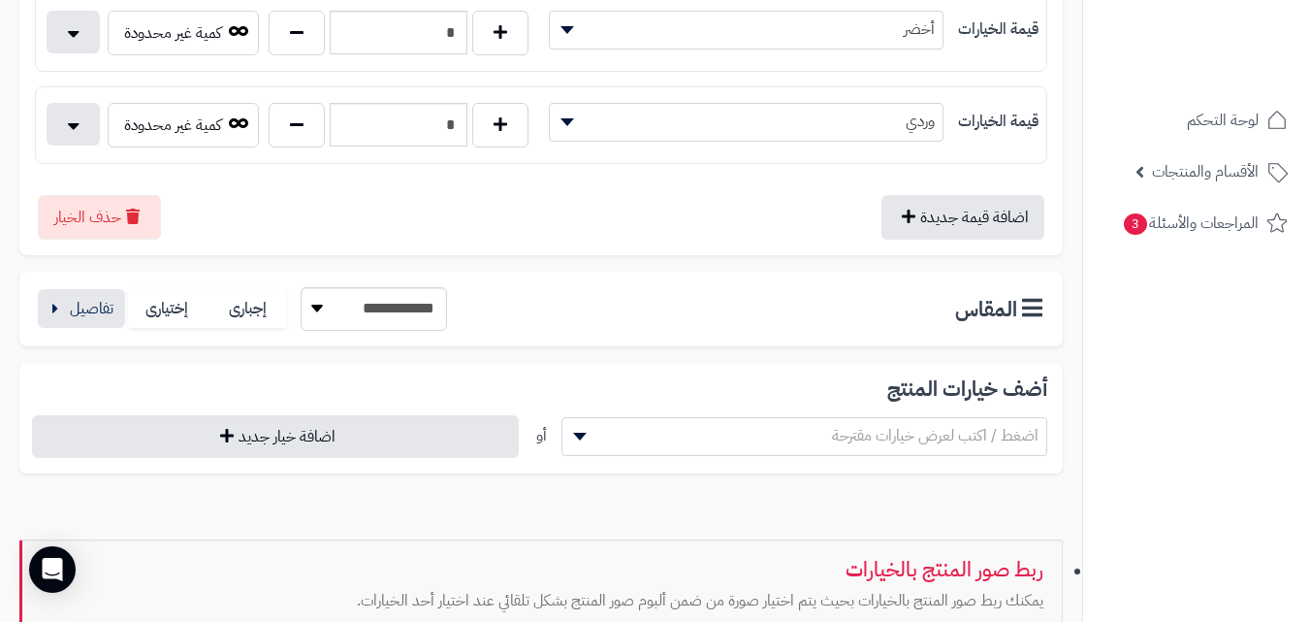
scroll to position [811, 0]
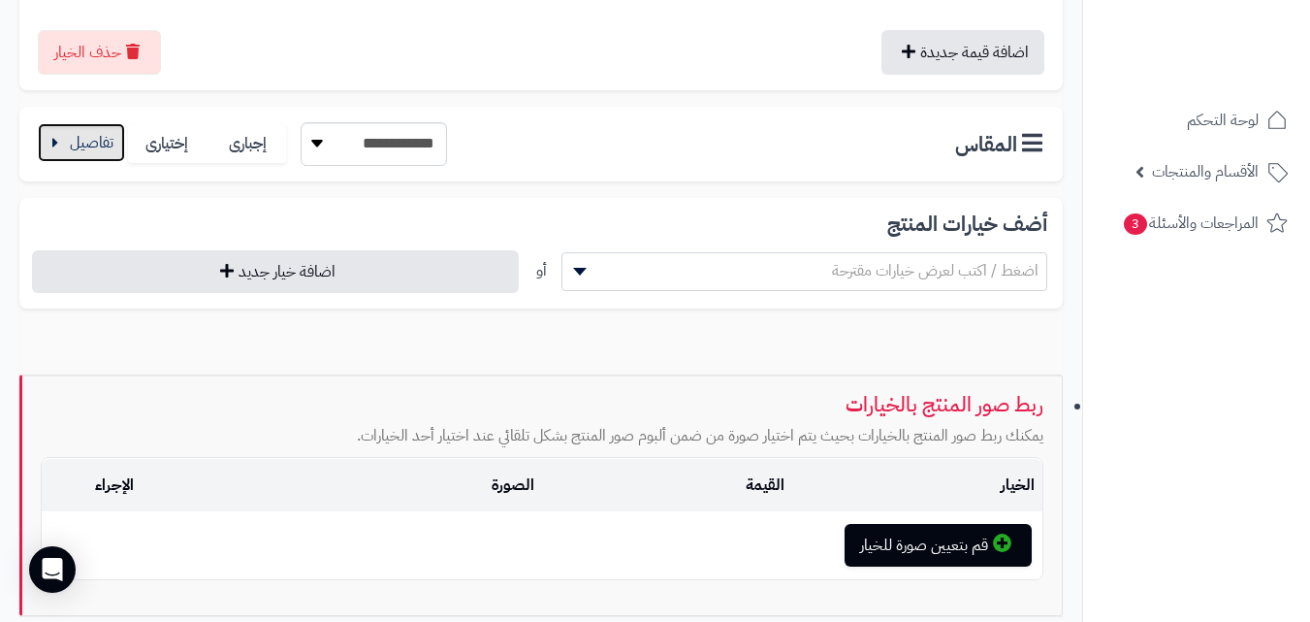
click at [107, 156] on button "button" at bounding box center [81, 142] width 87 height 39
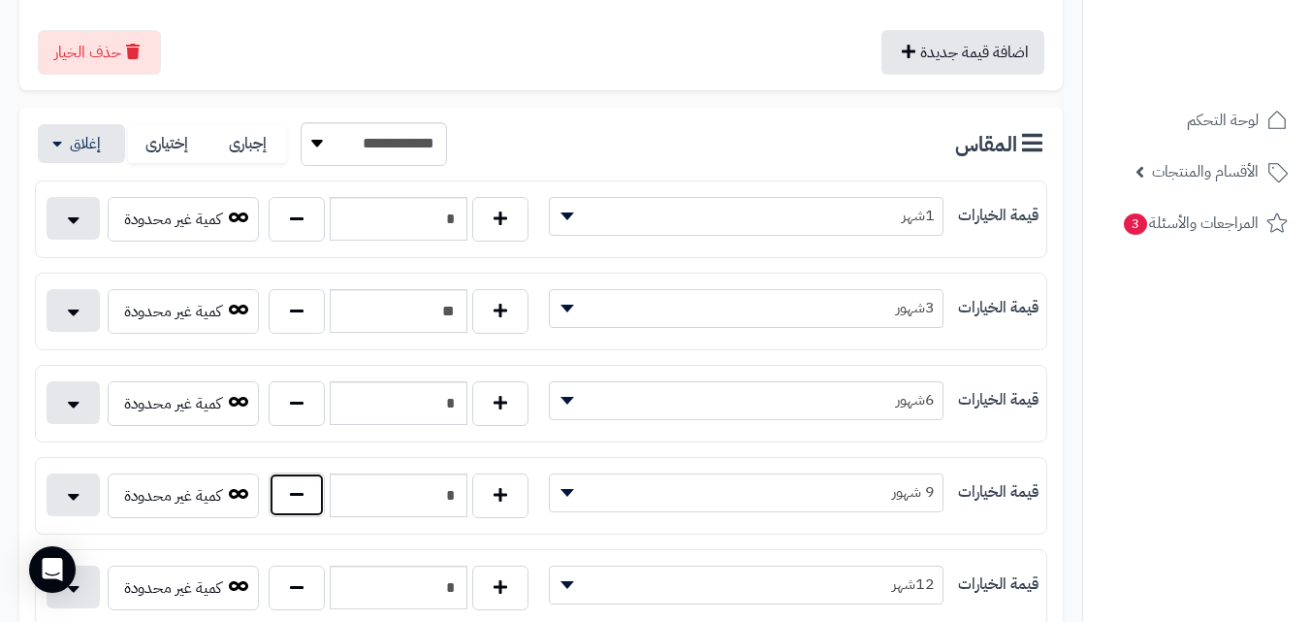
click at [310, 505] on button "button" at bounding box center [297, 494] width 56 height 45
type input "*"
click at [312, 587] on button "button" at bounding box center [297, 586] width 56 height 45
type input "*"
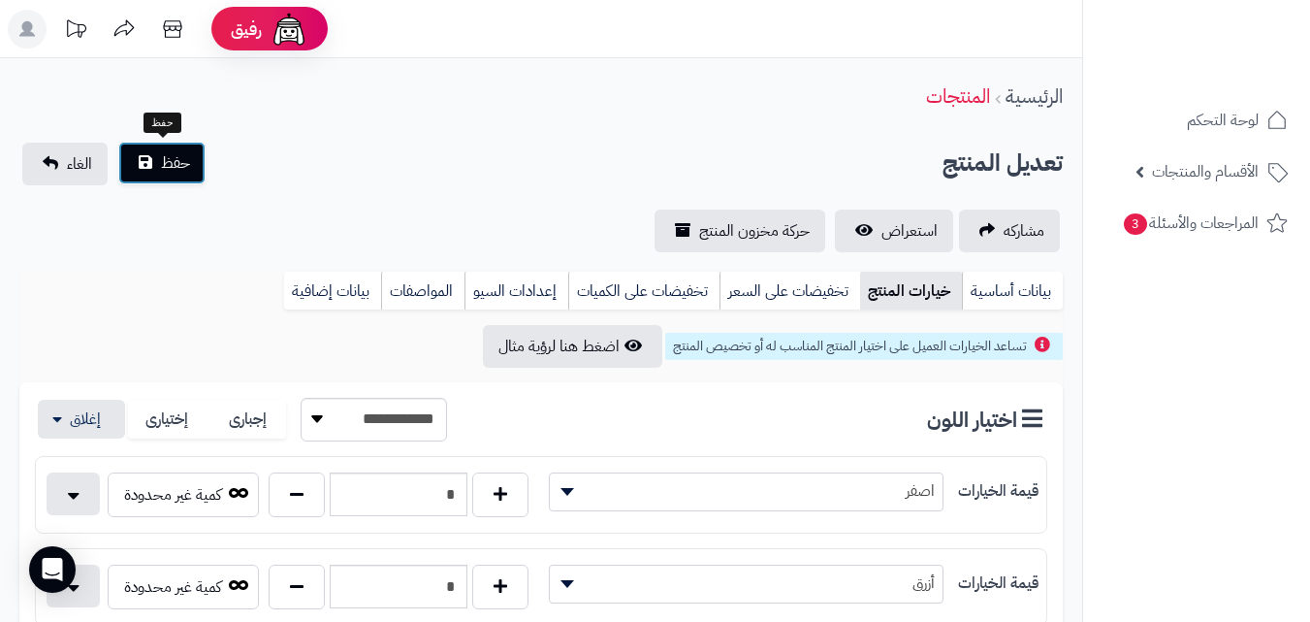
click at [189, 169] on span "حفظ" at bounding box center [175, 162] width 29 height 23
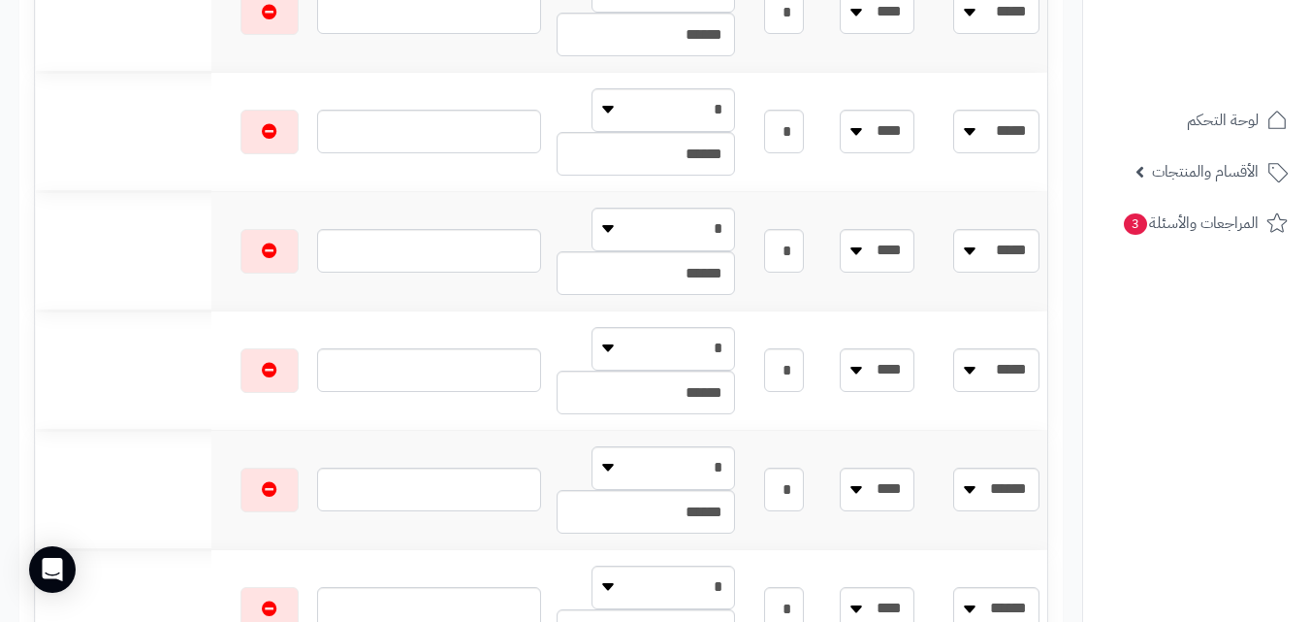
scroll to position [909, 0]
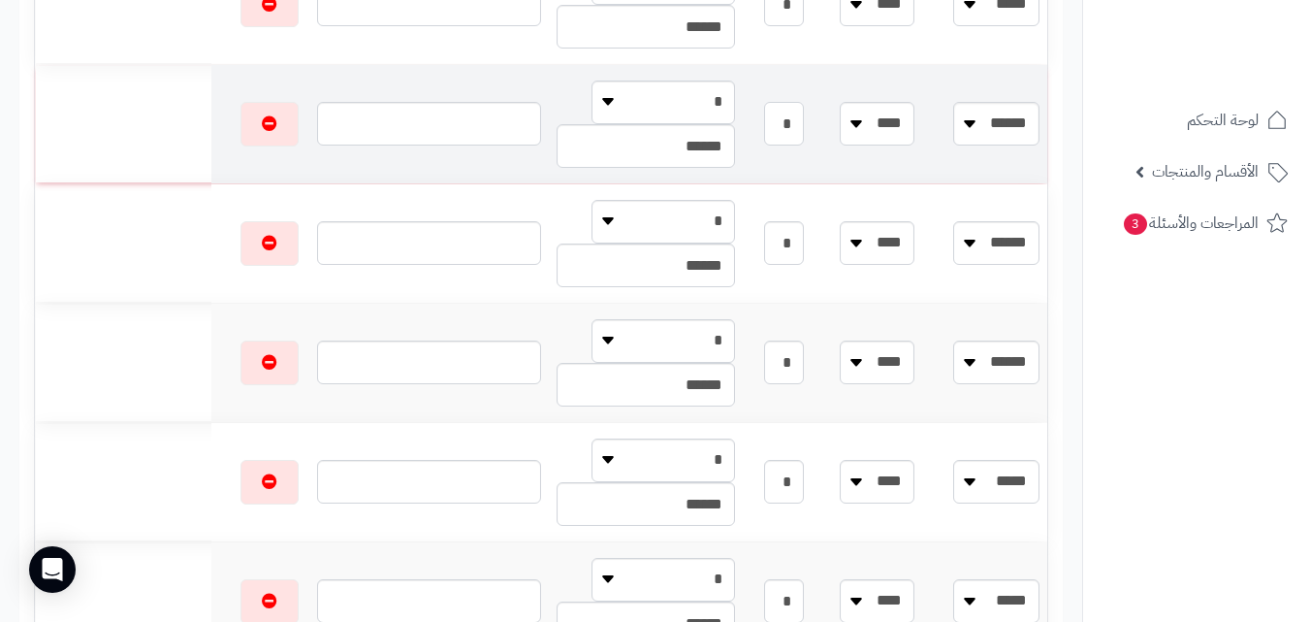
drag, startPoint x: 811, startPoint y: 116, endPoint x: 980, endPoint y: 135, distance: 170.7
click at [980, 135] on tr "**** ***** ***** ****** ***** ****** ****** **** **** **** **** * * * ******" at bounding box center [541, 124] width 1012 height 118
type input "*"
drag, startPoint x: 862, startPoint y: 607, endPoint x: 884, endPoint y: 609, distance: 22.4
click at [882, 615] on tr "**** ***** ***** ****** ***** ****** ****** **** **** **** **** * * * ******" at bounding box center [541, 601] width 1012 height 118
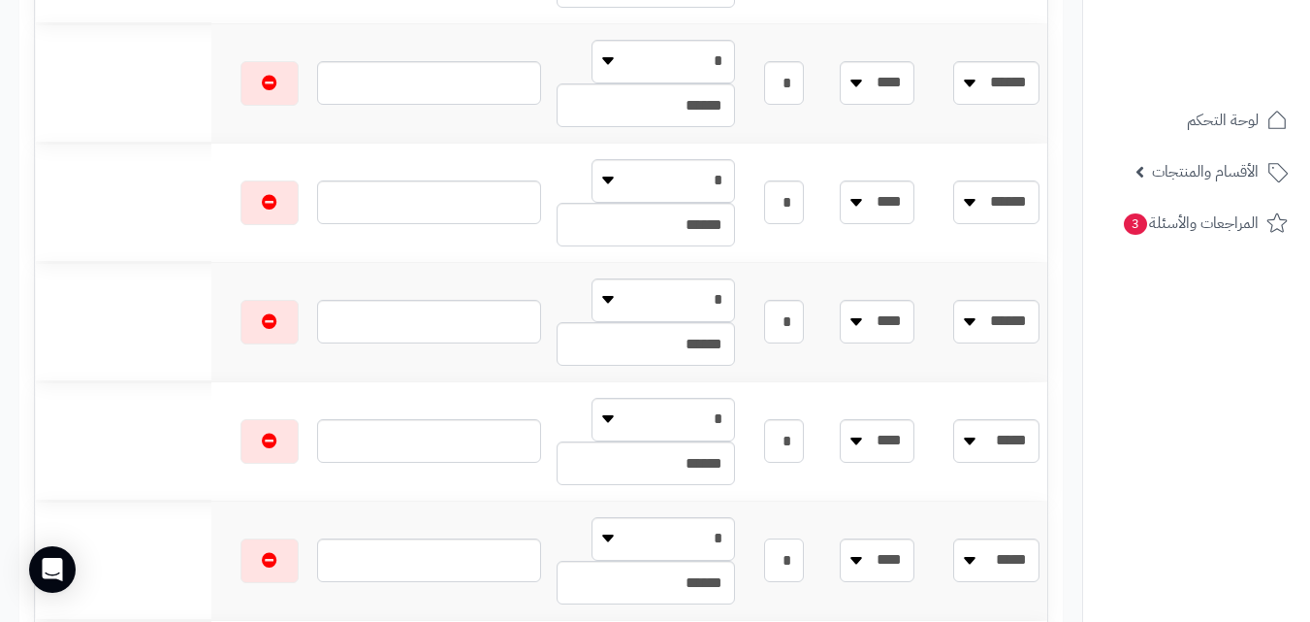
scroll to position [0, 0]
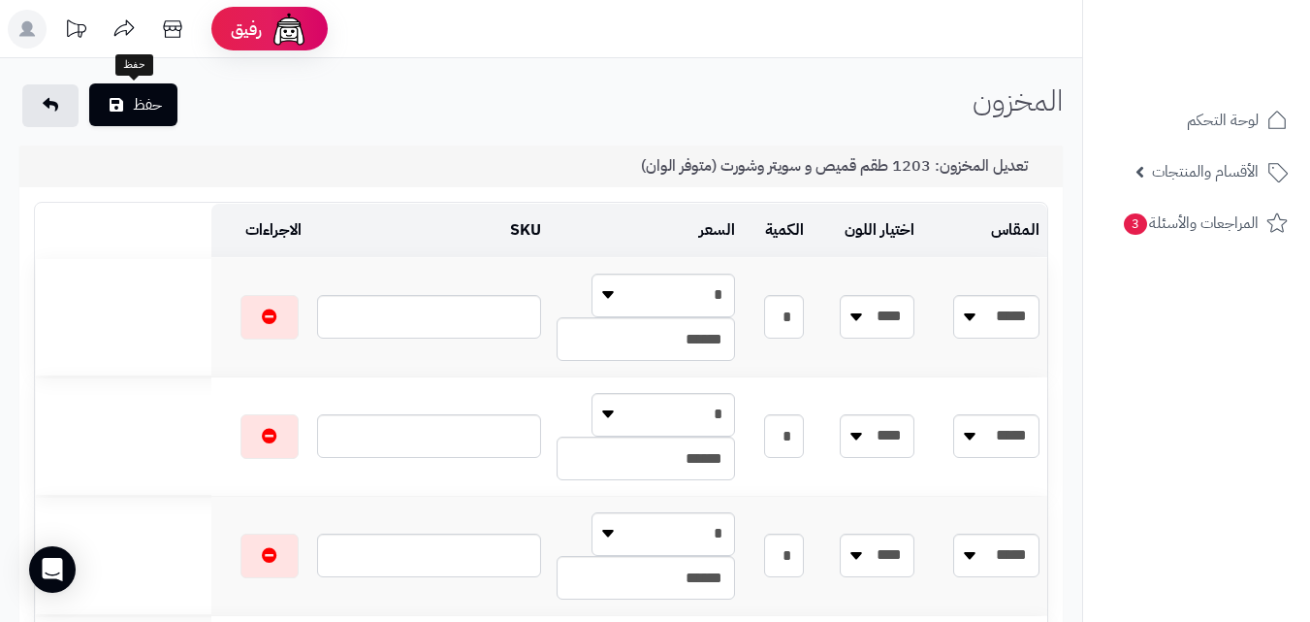
type input "*"
click at [164, 89] on button "حفظ" at bounding box center [133, 104] width 88 height 43
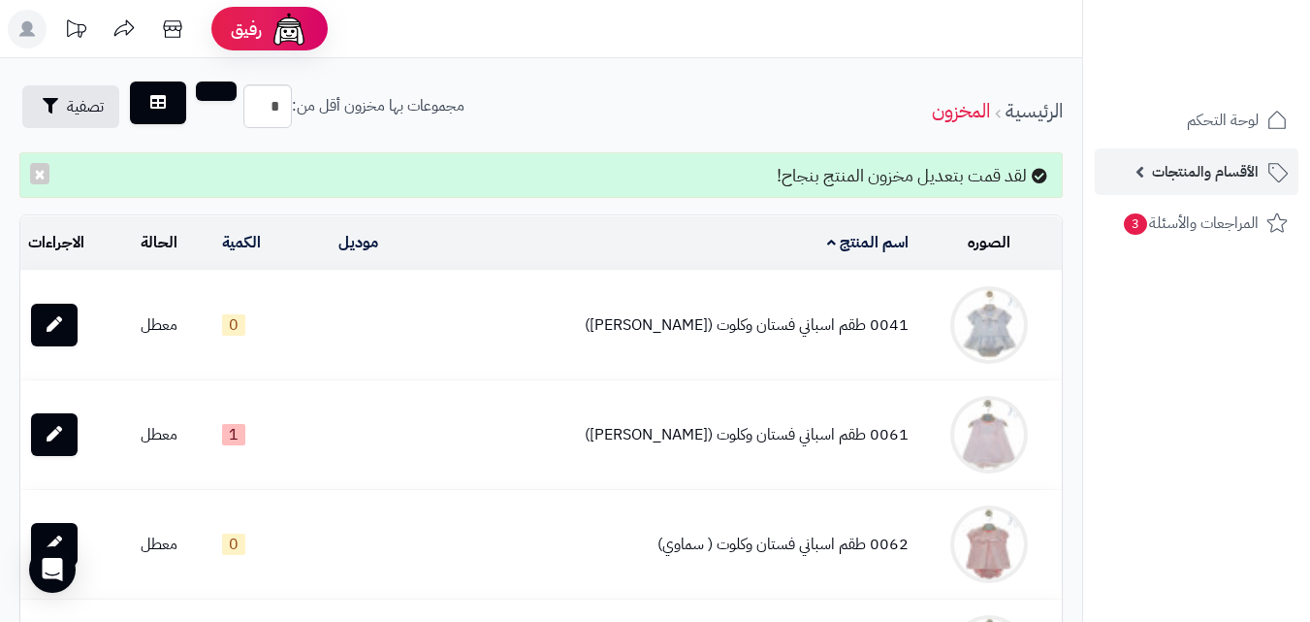
click at [1148, 154] on link "الأقسام والمنتجات" at bounding box center [1197, 171] width 204 height 47
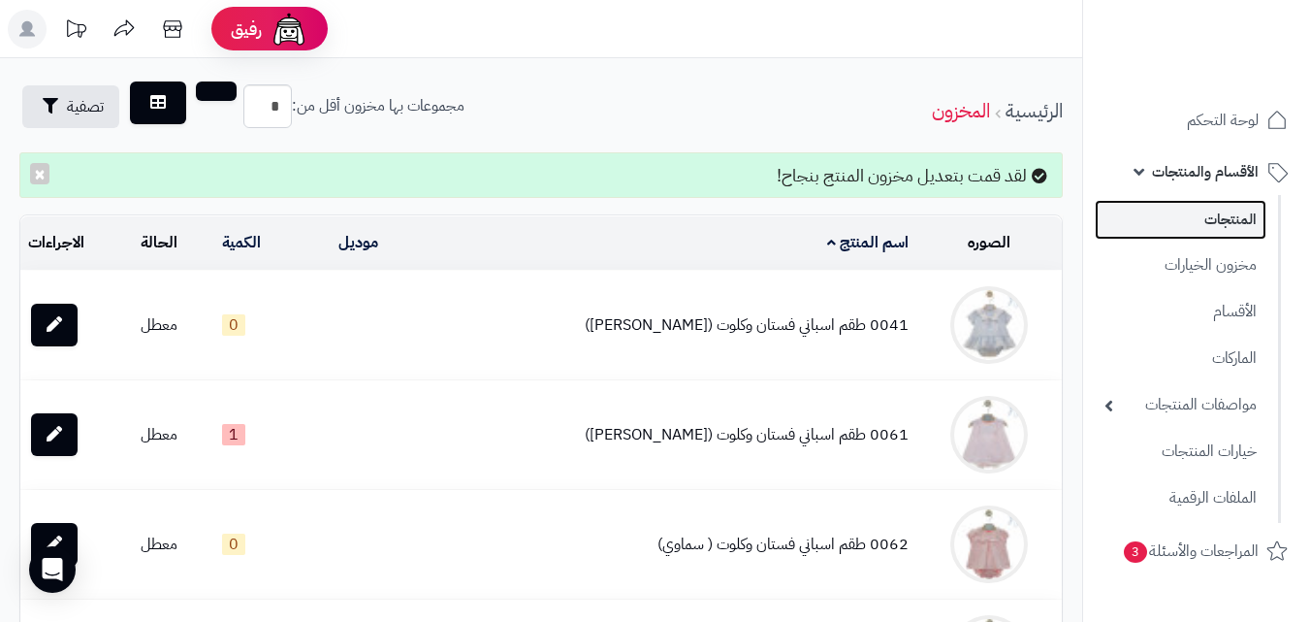
click at [1227, 227] on link "المنتجات" at bounding box center [1181, 220] width 172 height 40
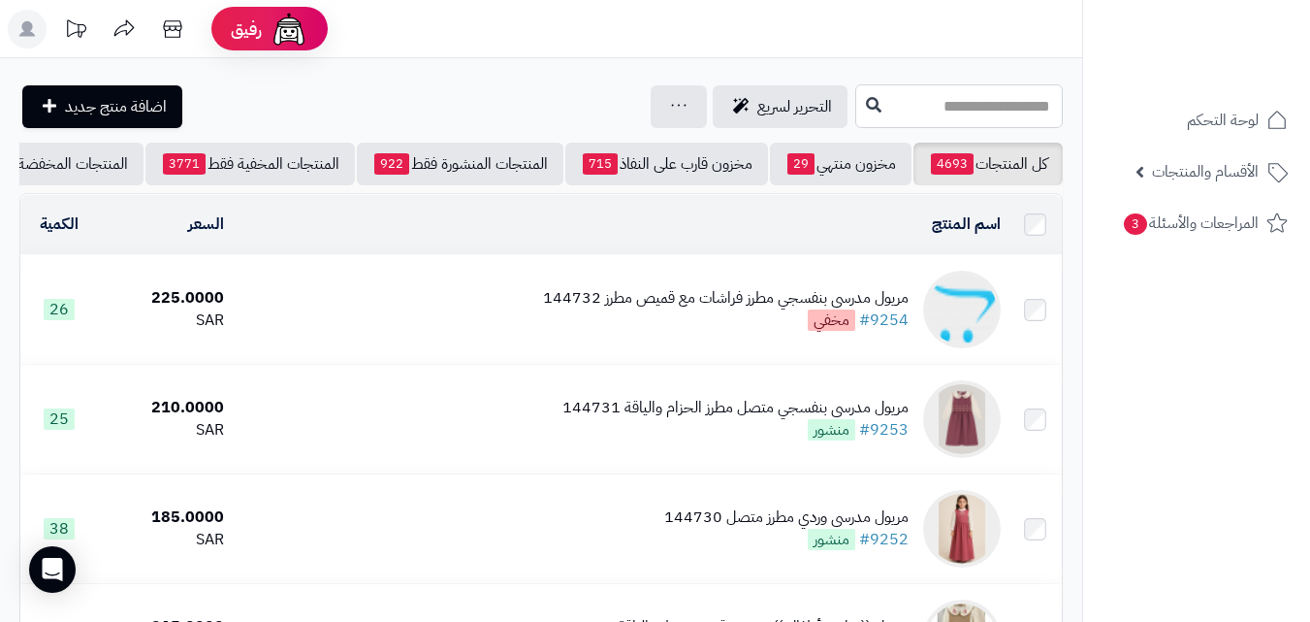
click at [1013, 120] on input "text" at bounding box center [959, 106] width 208 height 44
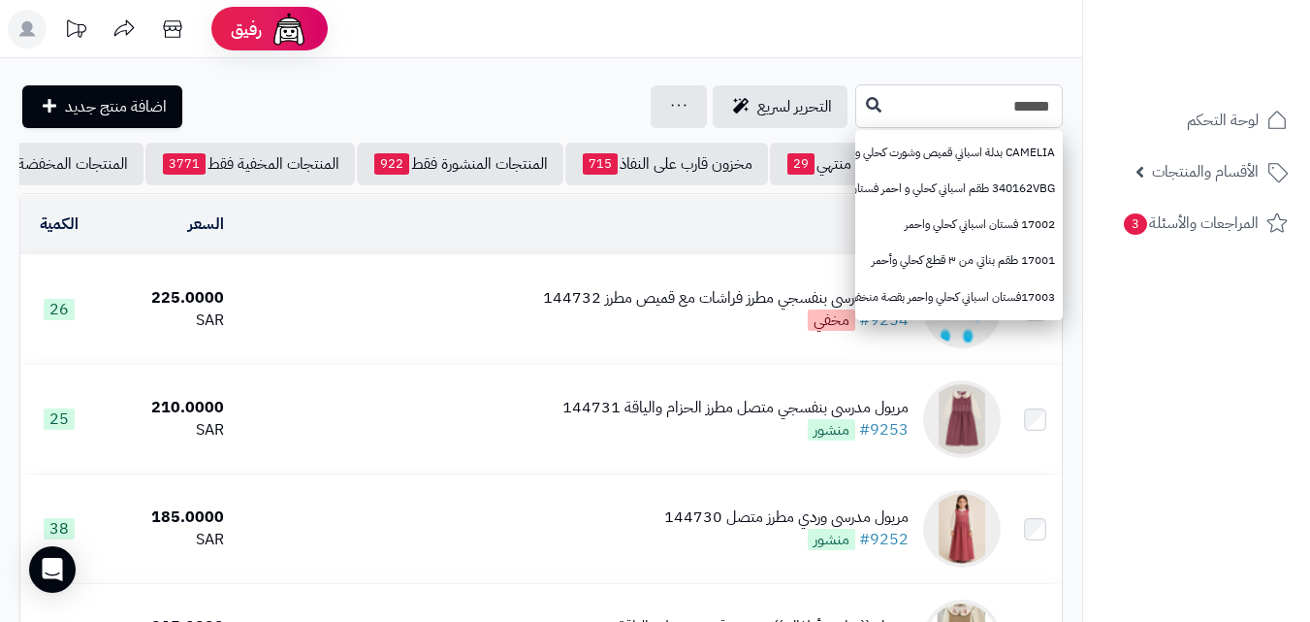
click at [855, 105] on input "******" at bounding box center [959, 106] width 208 height 44
type input "******"
click at [866, 106] on icon at bounding box center [874, 104] width 16 height 16
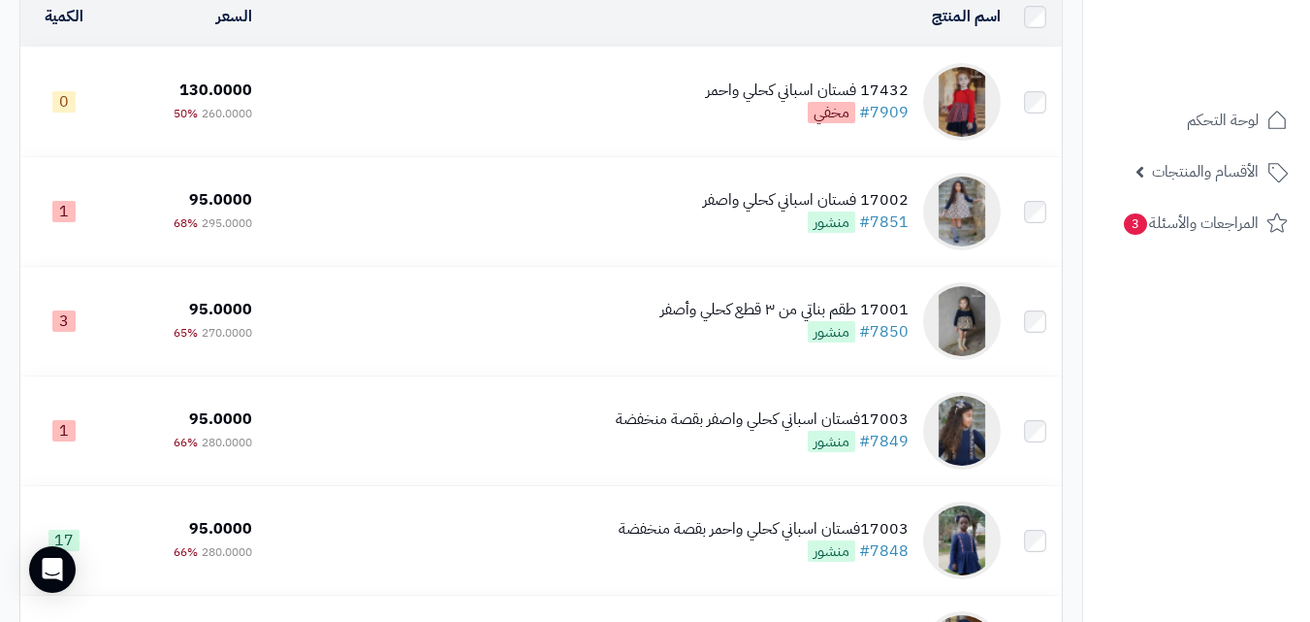
scroll to position [212, 0]
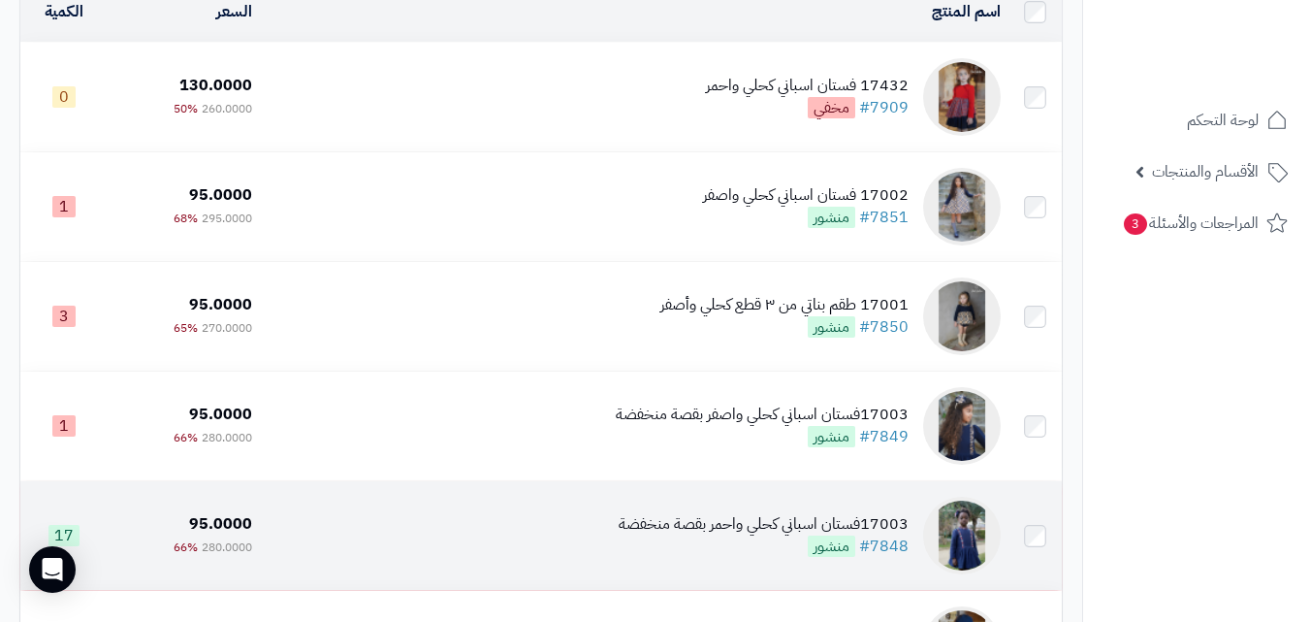
click at [564, 529] on td "17003فستان اسباني كحلي واحمر بقصة منخفضة #7848 منشور" at bounding box center [634, 535] width 748 height 109
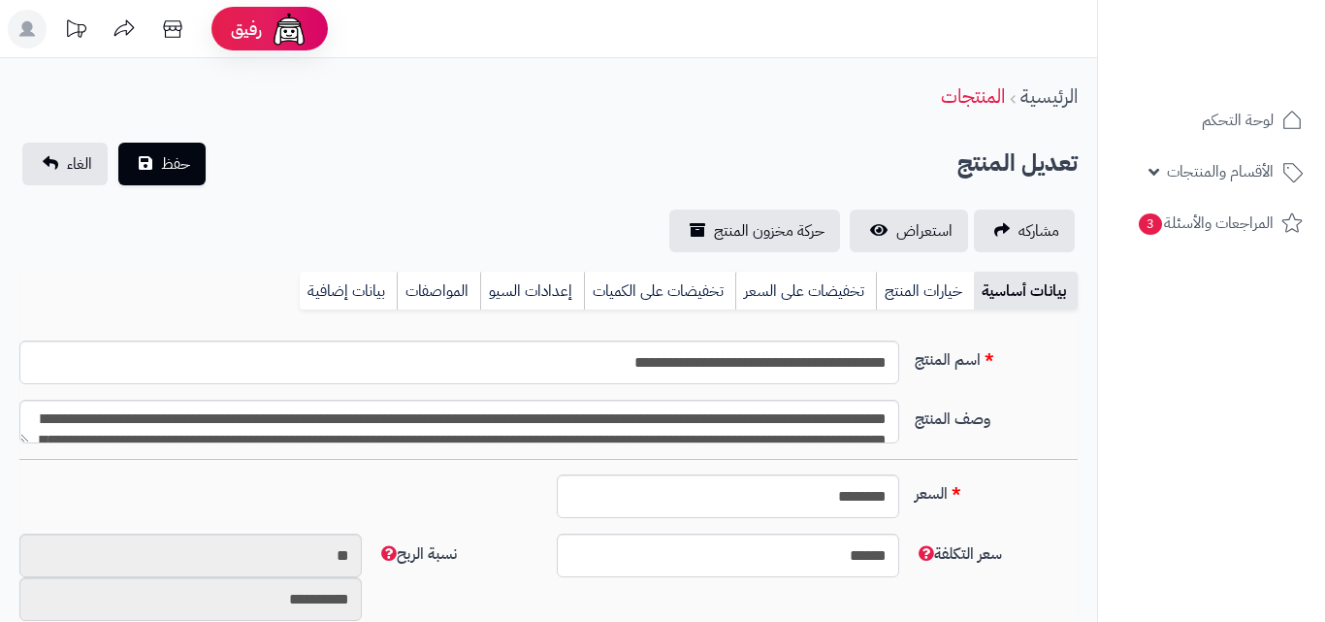
type input "******"
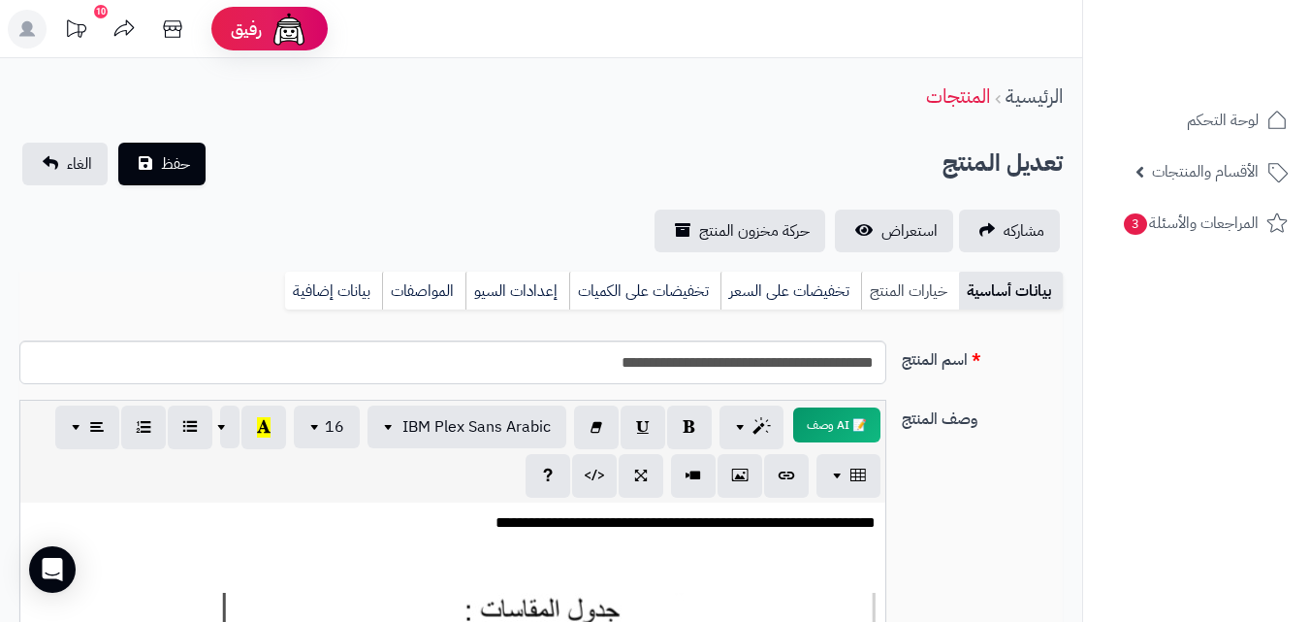
scroll to position [257, 0]
click at [898, 297] on link "خيارات المنتج" at bounding box center [910, 291] width 98 height 39
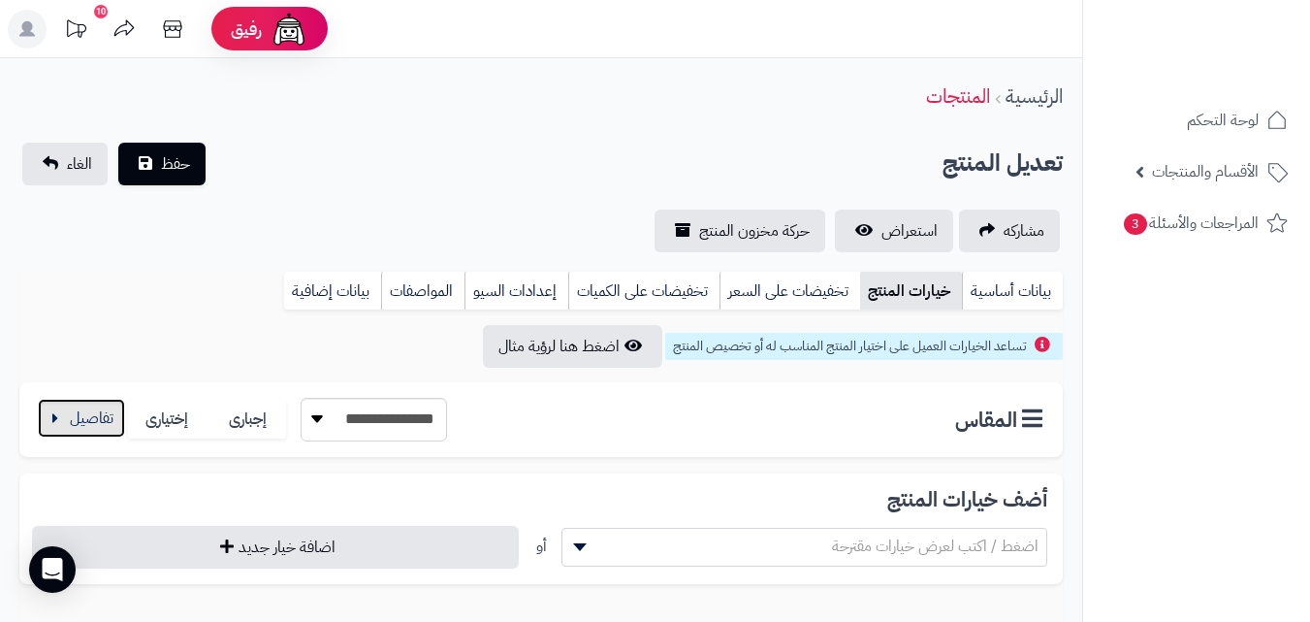
click at [72, 436] on button "button" at bounding box center [81, 418] width 87 height 39
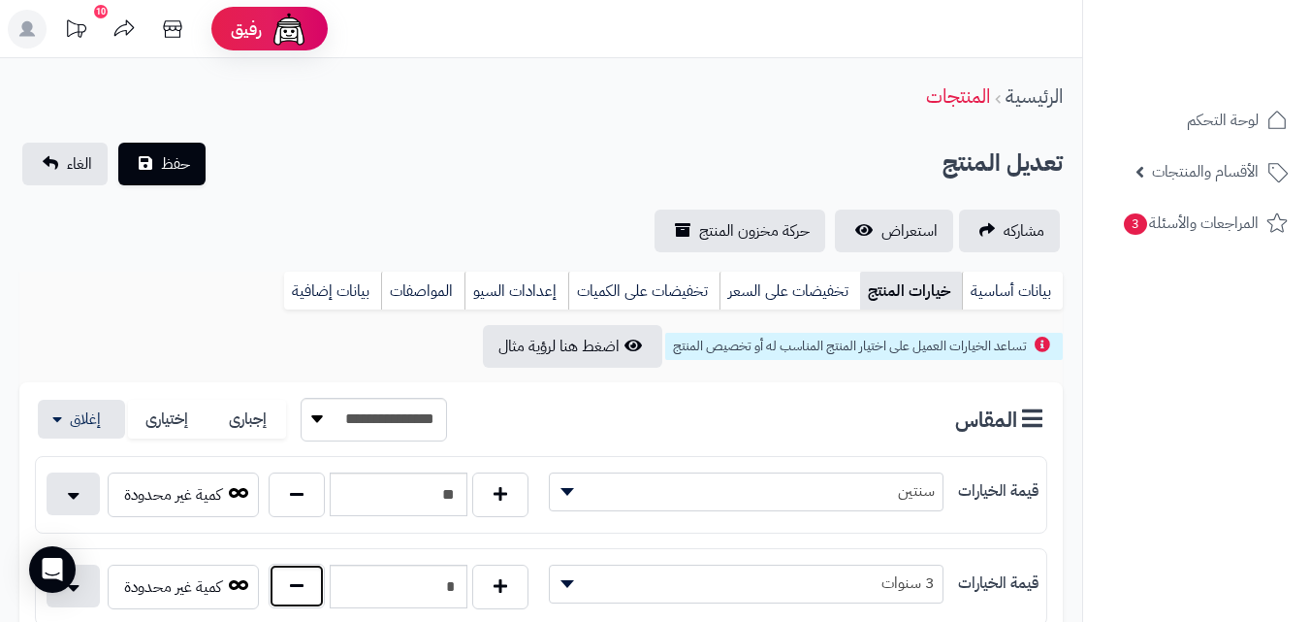
drag, startPoint x: 288, startPoint y: 589, endPoint x: 280, endPoint y: 576, distance: 14.8
click at [287, 589] on button "button" at bounding box center [297, 585] width 56 height 45
type input "*"
click at [161, 174] on span "حفظ" at bounding box center [175, 162] width 29 height 23
